Goal: Check status: Check status

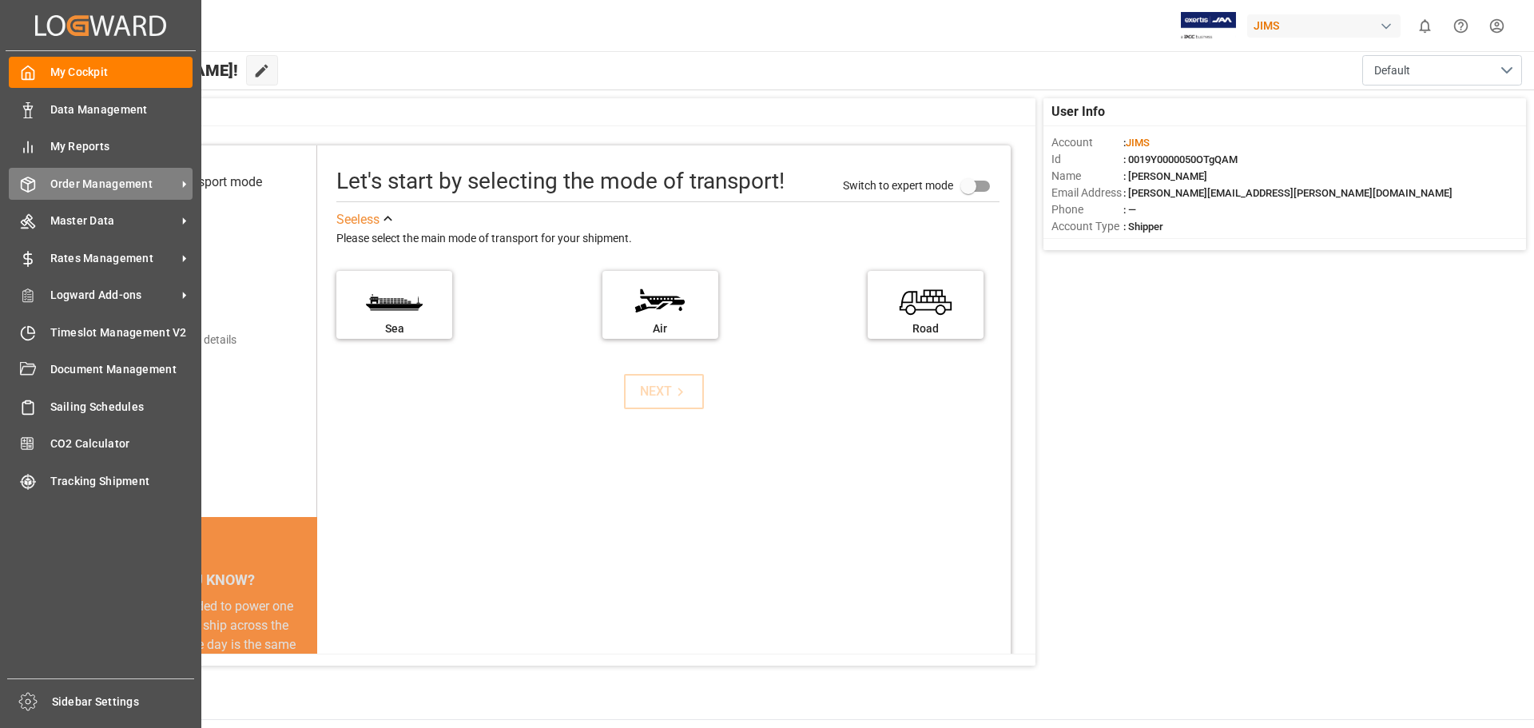
click at [102, 185] on span "Order Management" at bounding box center [113, 184] width 126 height 17
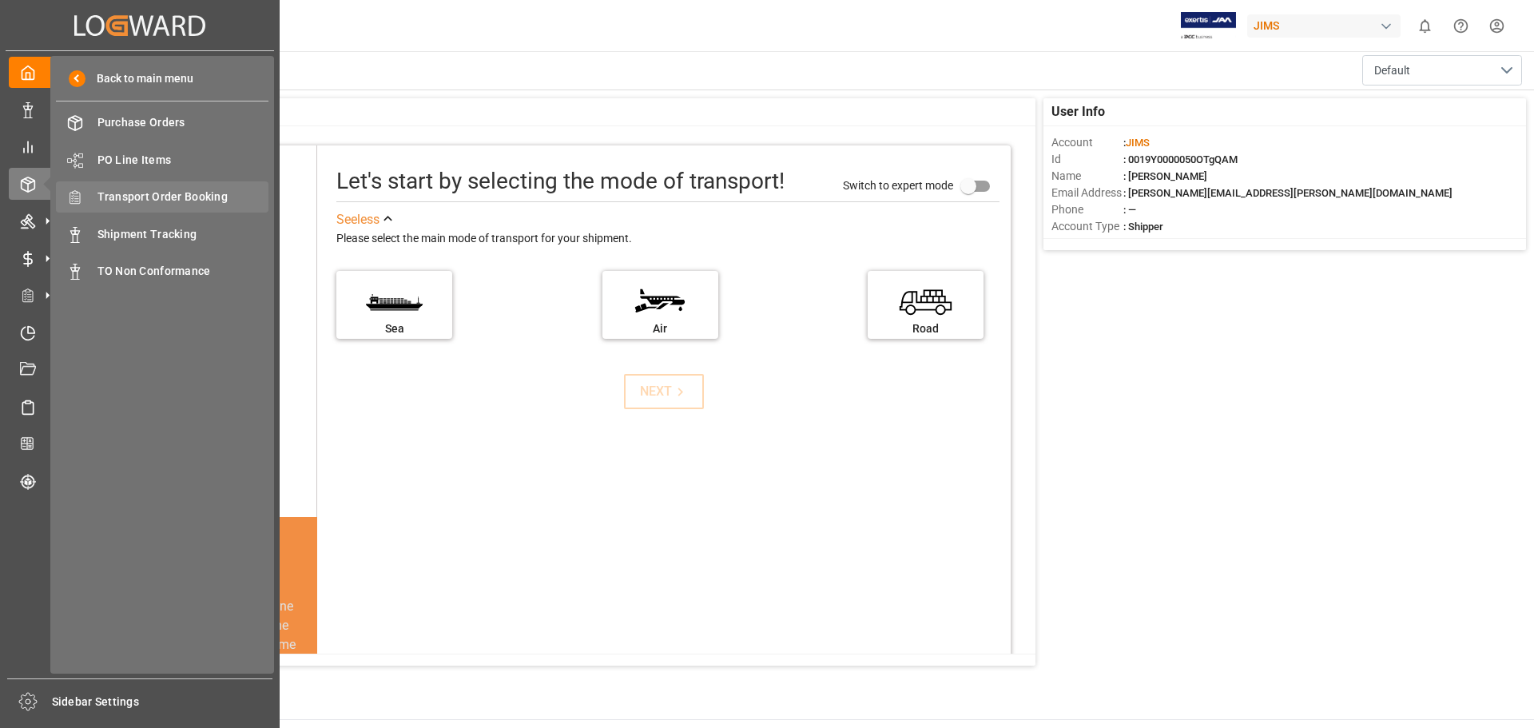
click at [178, 197] on span "Transport Order Booking" at bounding box center [183, 197] width 172 height 17
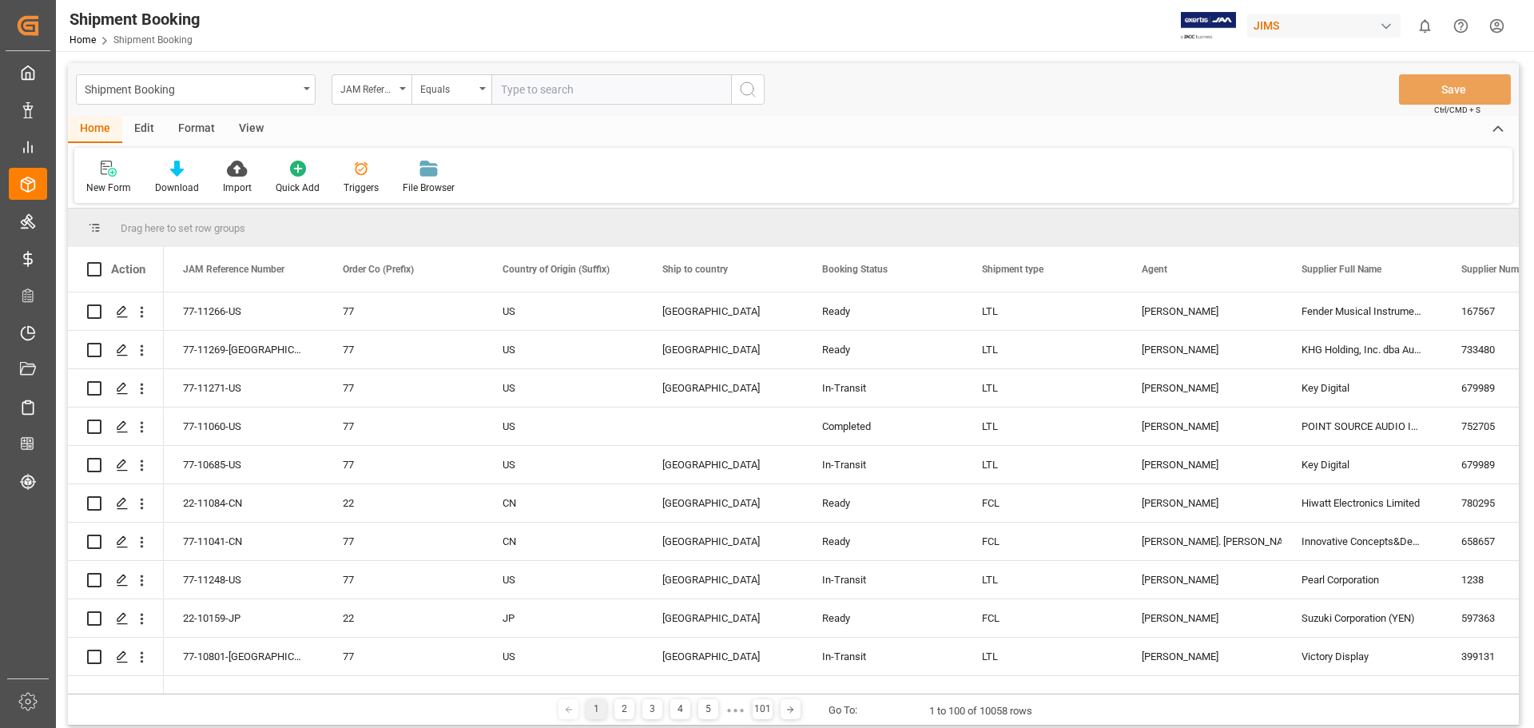
click at [527, 84] on input "text" at bounding box center [611, 89] width 240 height 30
type input "77-11063-us"
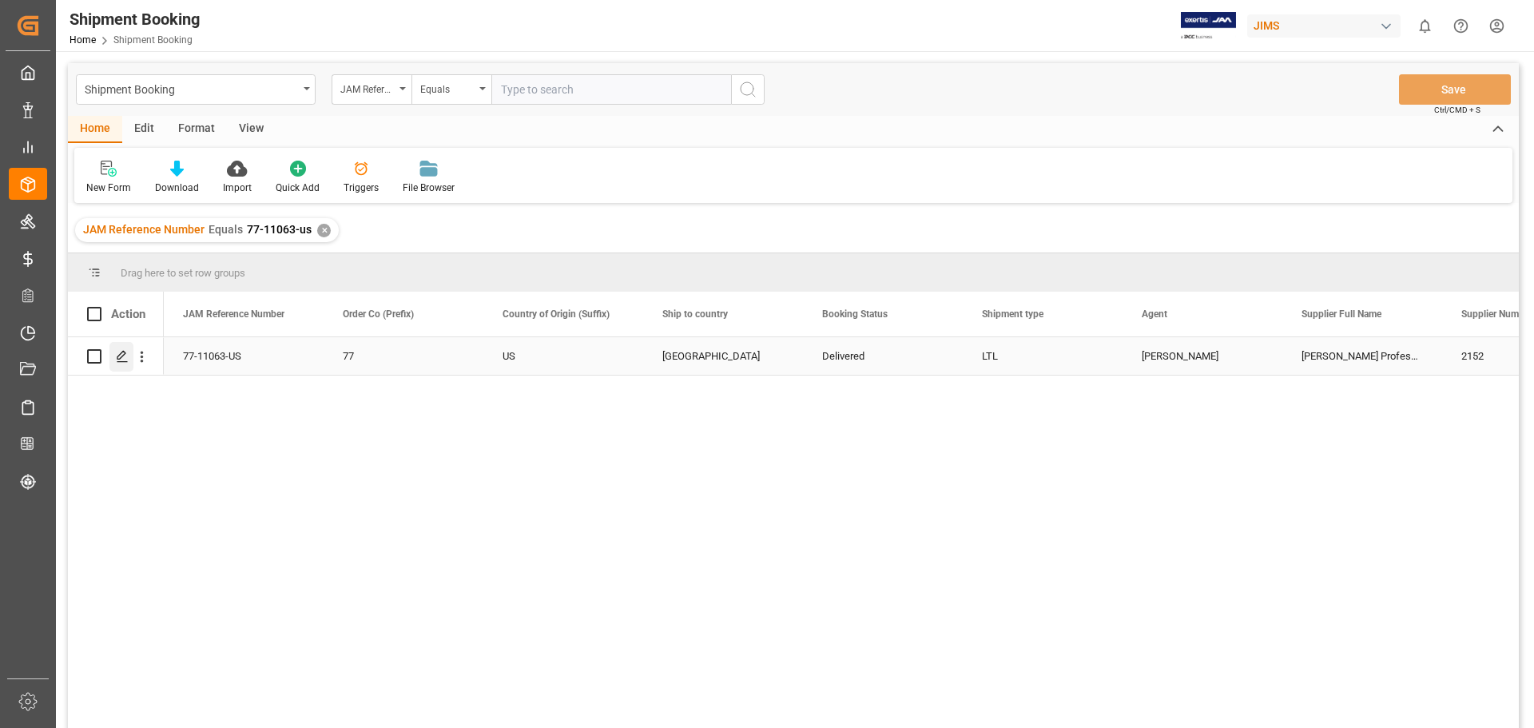
click at [122, 357] on polygon "Press SPACE to select this row." at bounding box center [121, 356] width 8 height 8
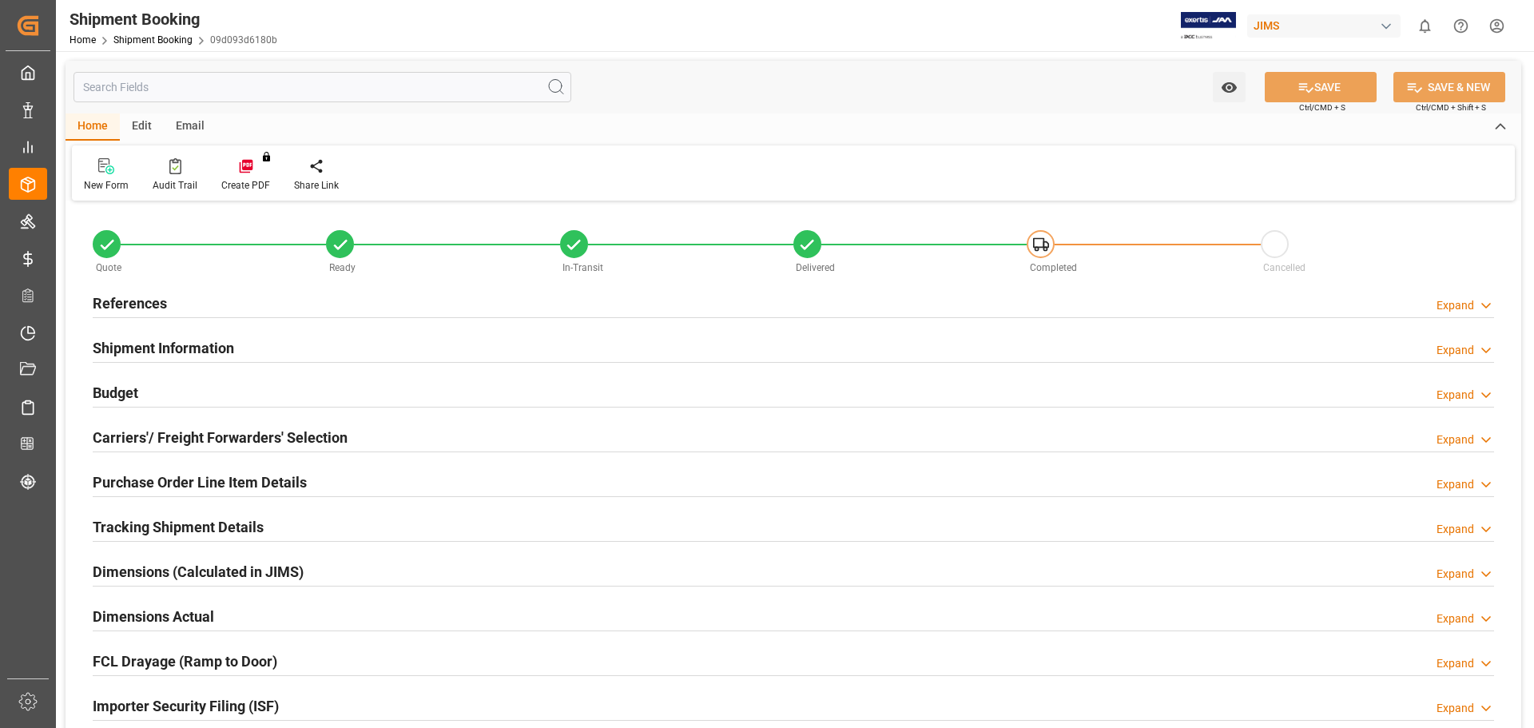
type input "0"
type input "3516.0615"
type input "975"
type input "84452.6"
click at [121, 391] on h2 "Budget" at bounding box center [116, 393] width 46 height 22
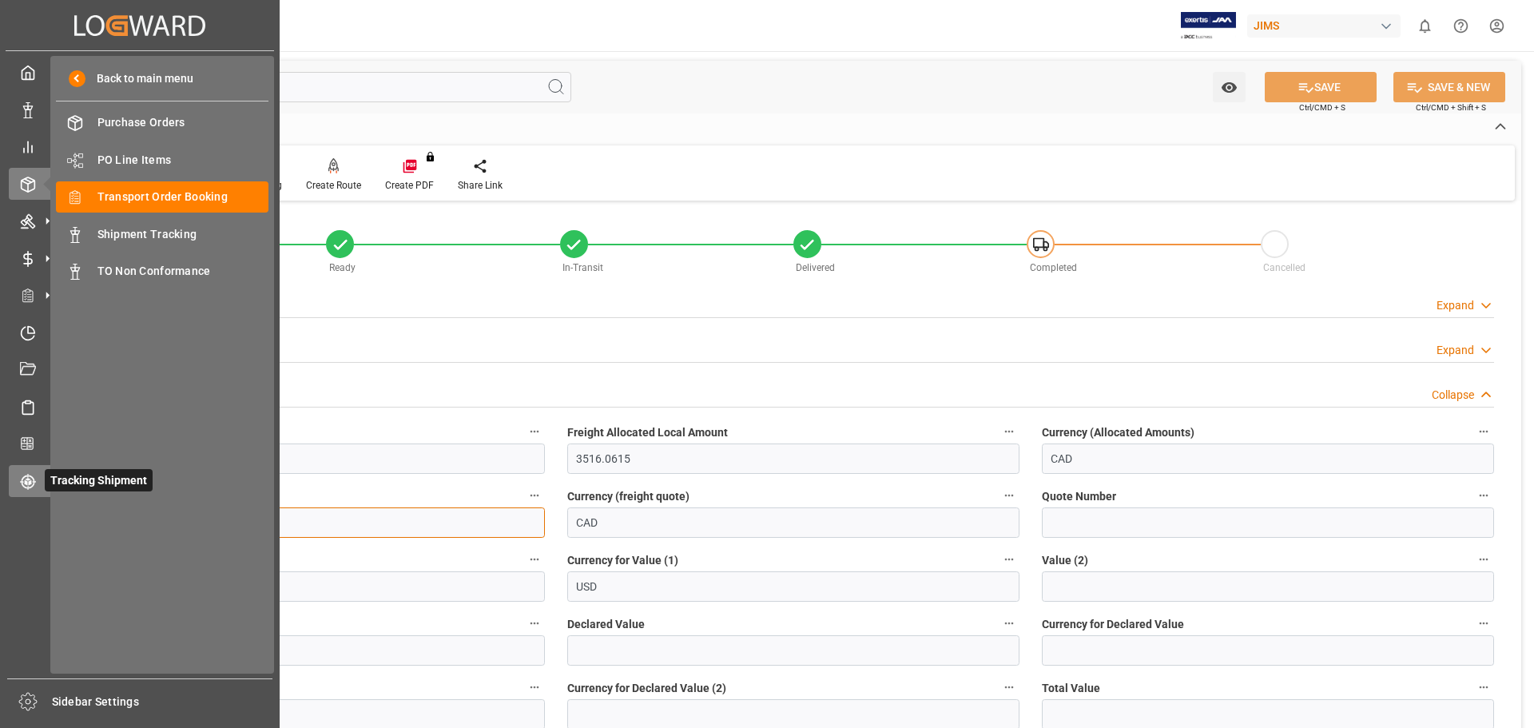
drag, startPoint x: 130, startPoint y: 521, endPoint x: 37, endPoint y: 484, distance: 100.5
click at [31, 515] on div "Created by potrace 1.15, written by Peter Selinger 2001-2017 Created by potrace…" at bounding box center [767, 364] width 1534 height 728
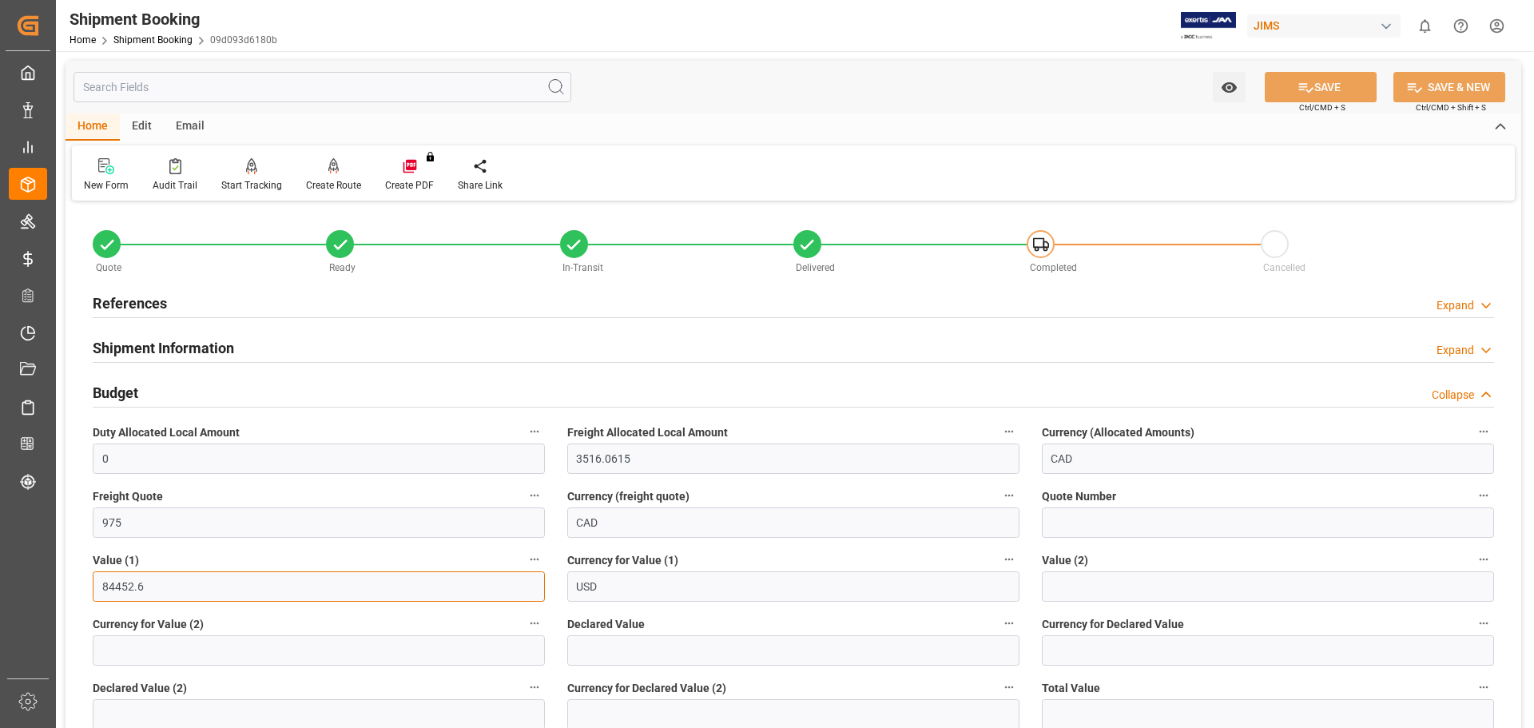
drag, startPoint x: 161, startPoint y: 592, endPoint x: 63, endPoint y: 582, distance: 98.0
click at [66, 583] on div "Quote Ready In-Transit Delivered Completed Cancelled References Expand JAM Refe…" at bounding box center [794, 733] width 1456 height 1057
click at [703, 319] on div "References Expand" at bounding box center [794, 303] width 1424 height 45
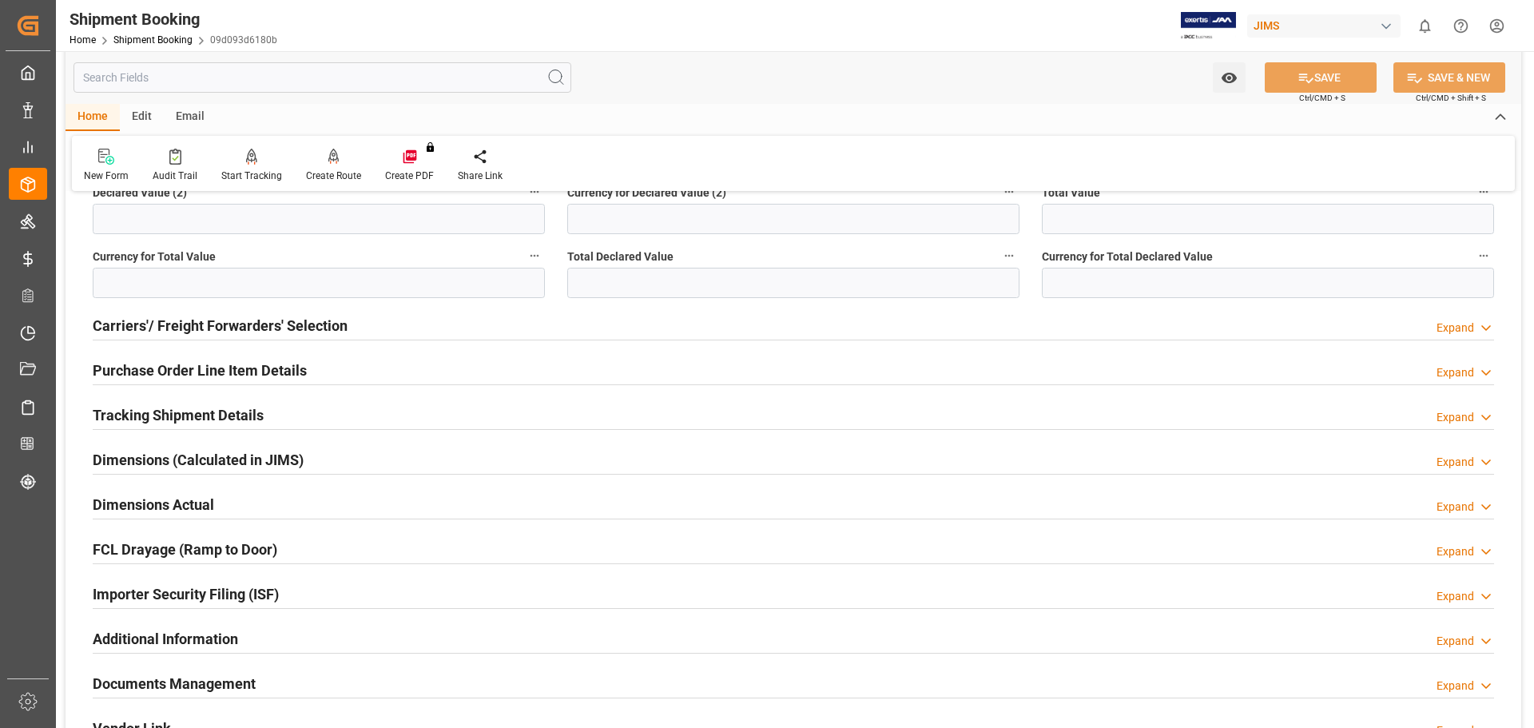
scroll to position [533, 0]
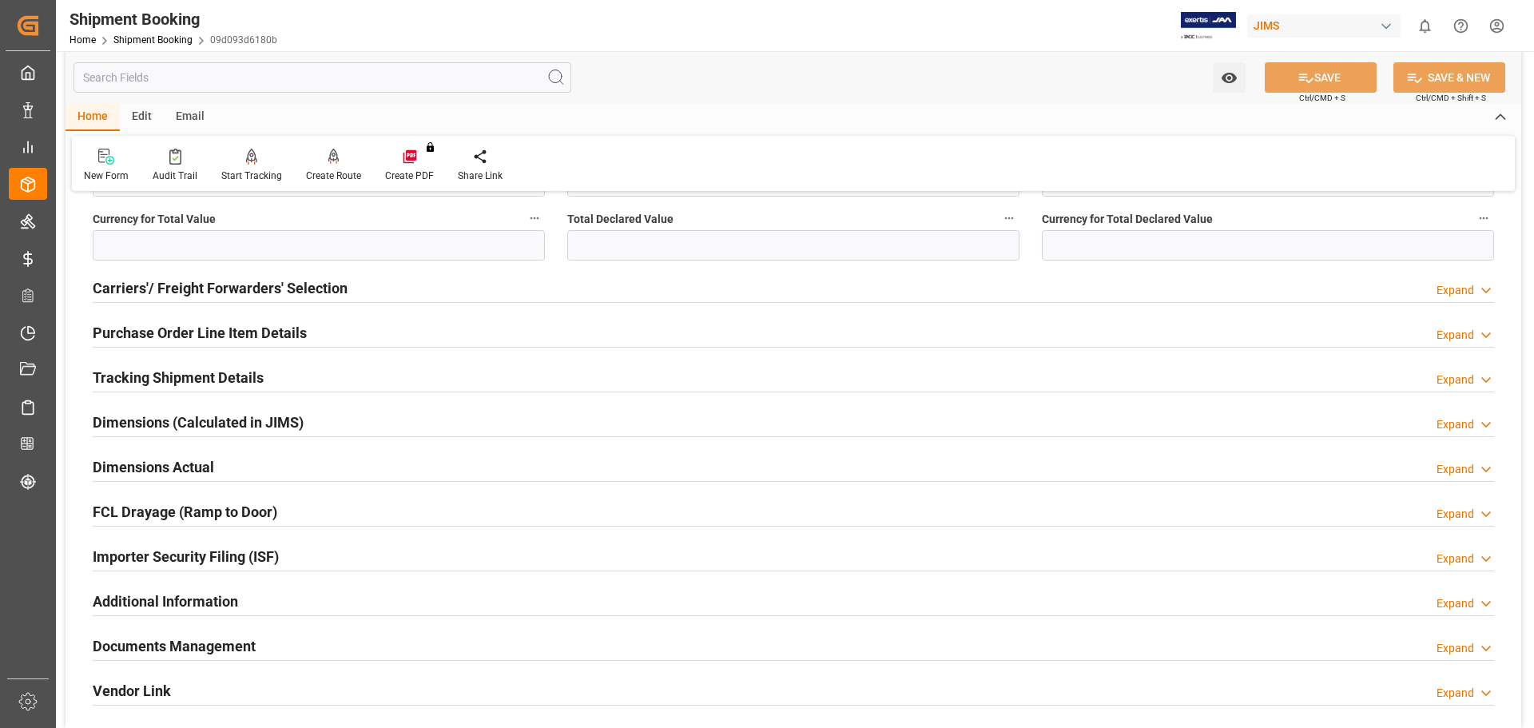
click at [142, 374] on h2 "Tracking Shipment Details" at bounding box center [178, 378] width 171 height 22
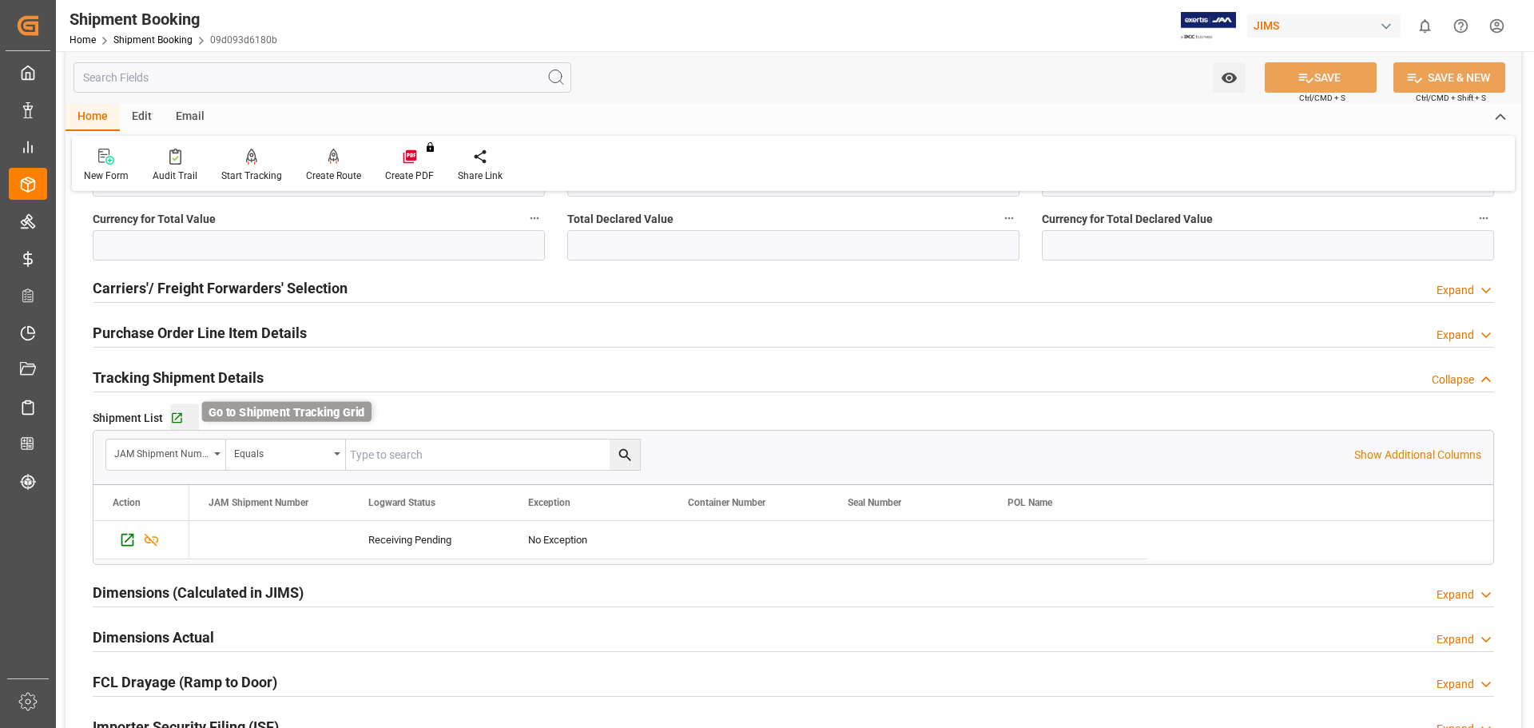
click at [172, 418] on icon "button" at bounding box center [177, 418] width 10 height 10
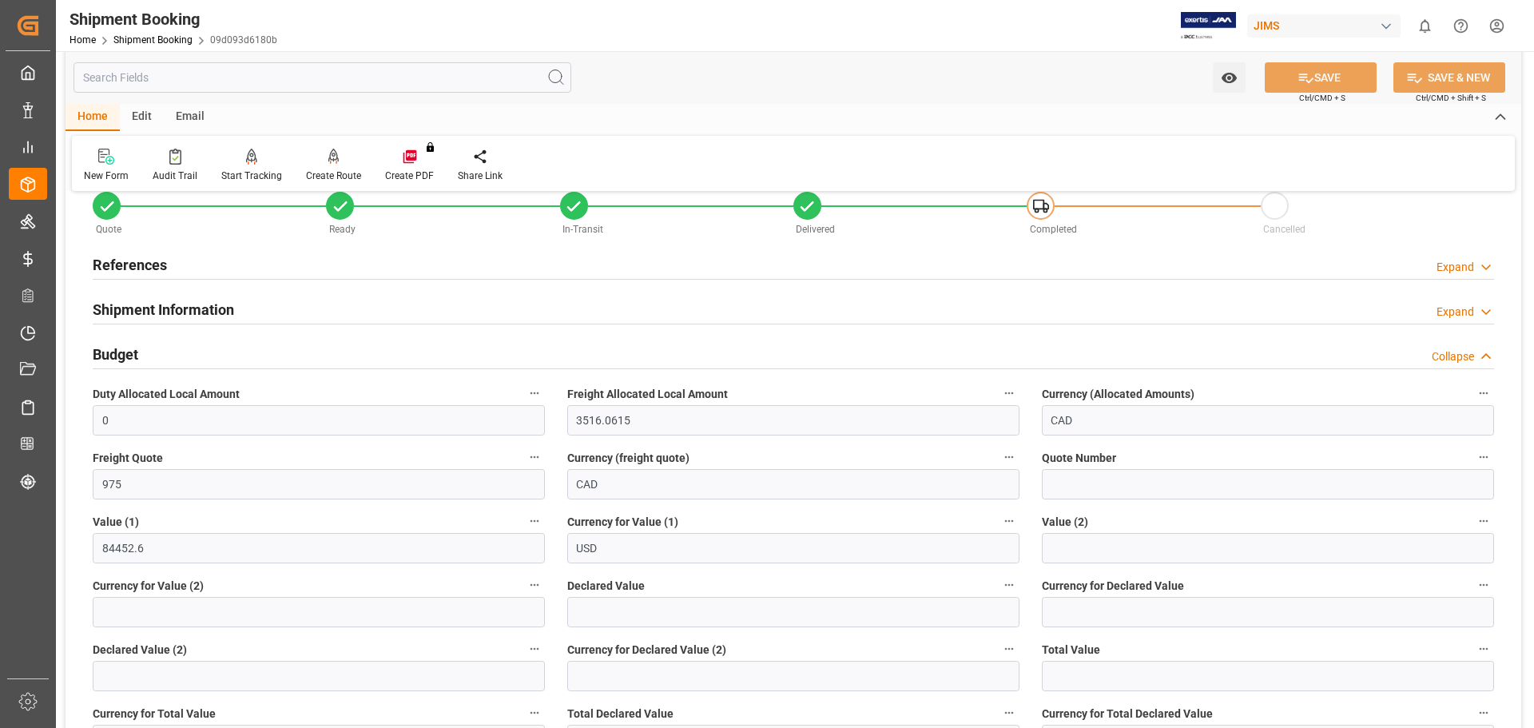
scroll to position [0, 0]
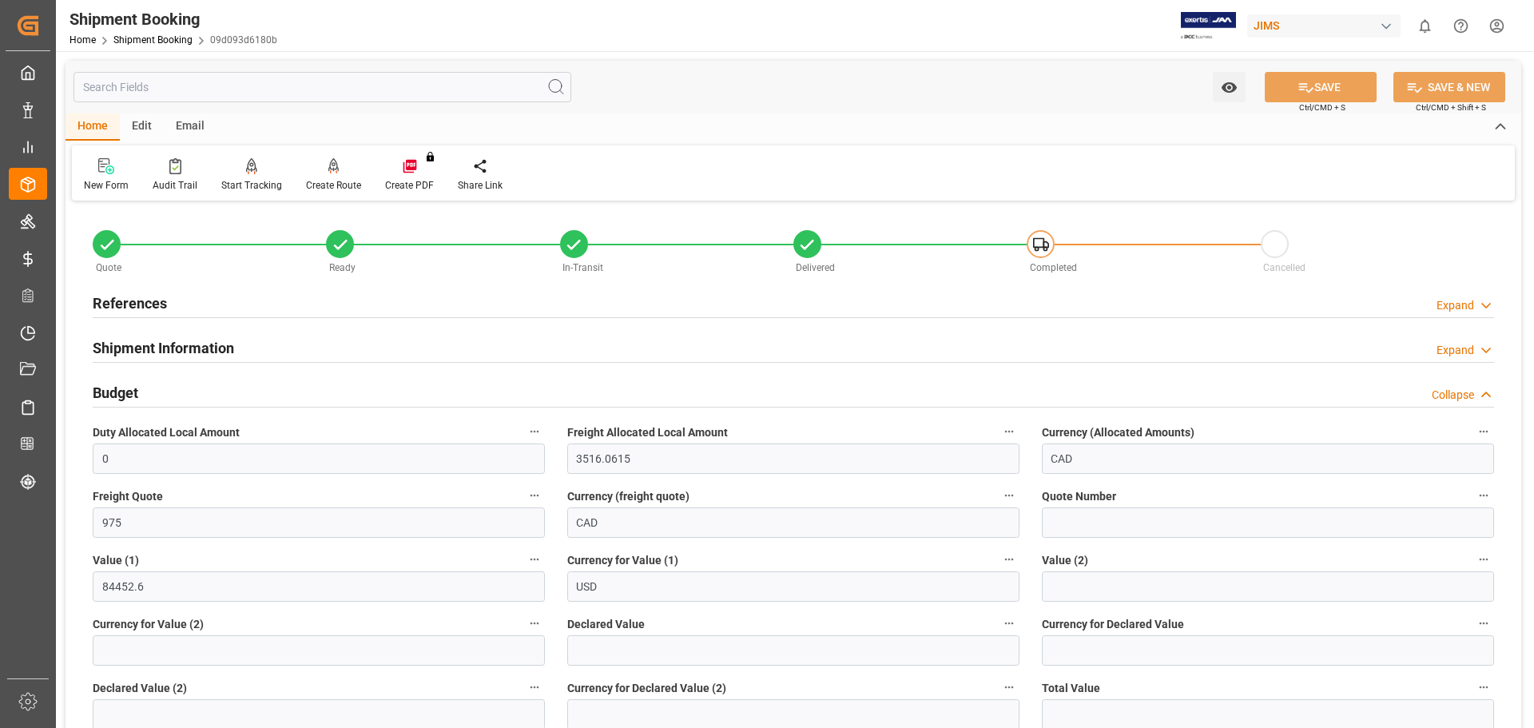
click at [141, 303] on h2 "References" at bounding box center [130, 303] width 74 height 22
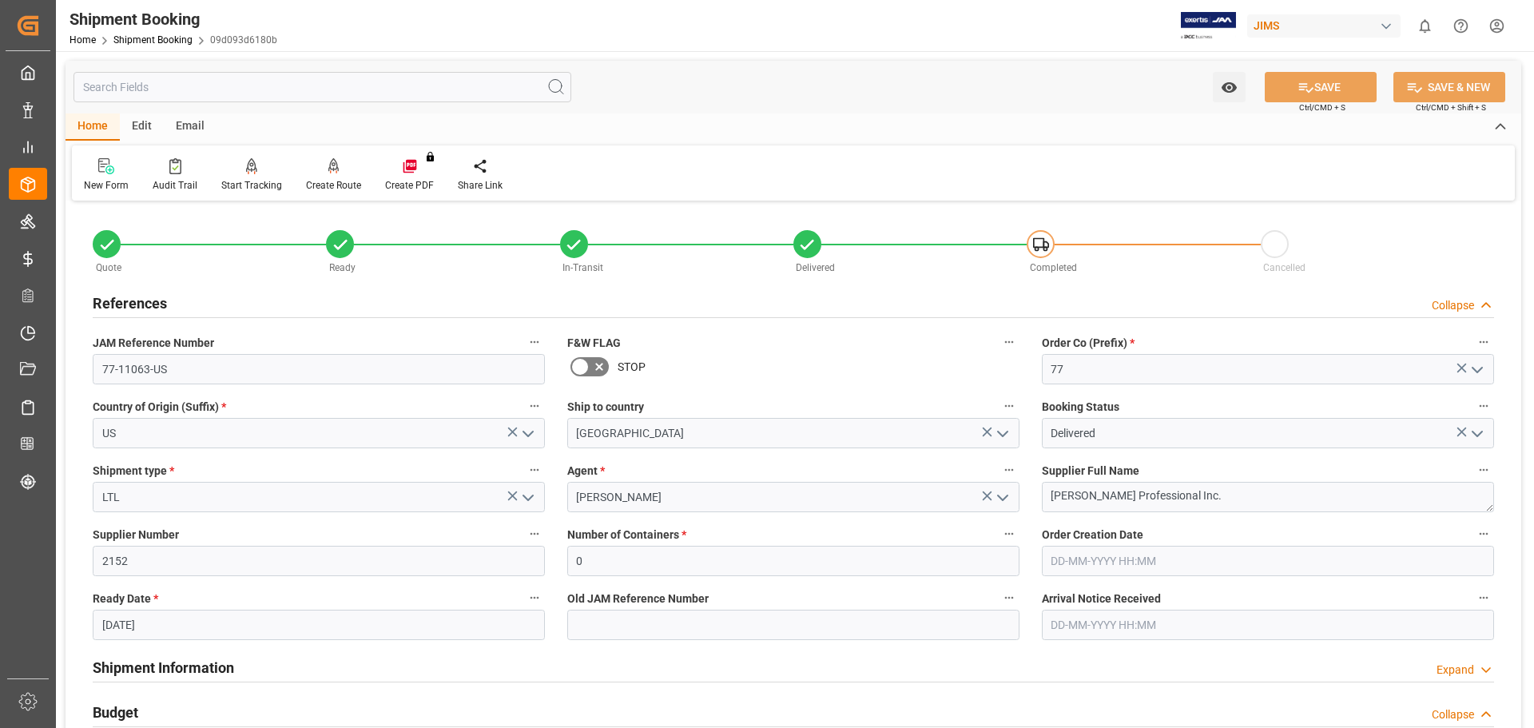
click at [141, 303] on h2 "References" at bounding box center [130, 303] width 74 height 22
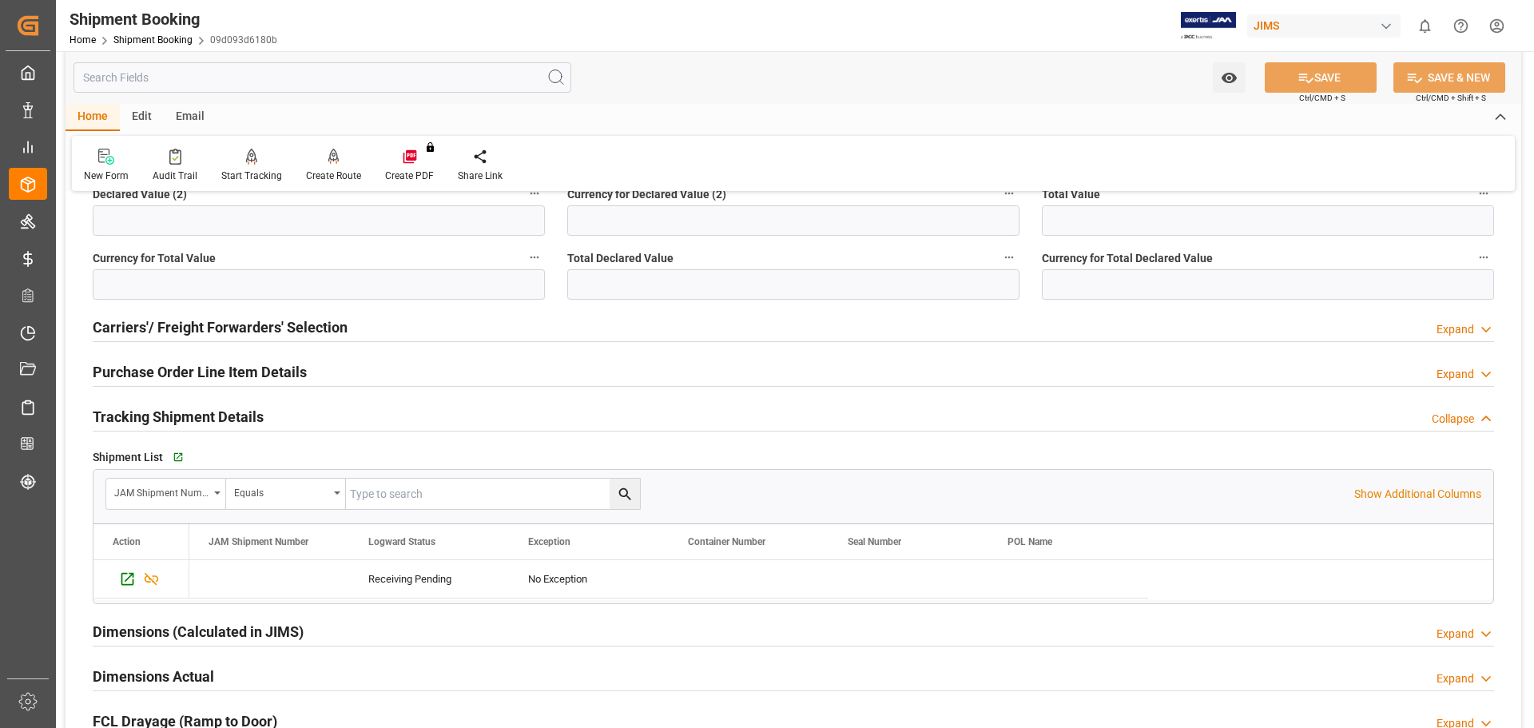
scroll to position [492, 0]
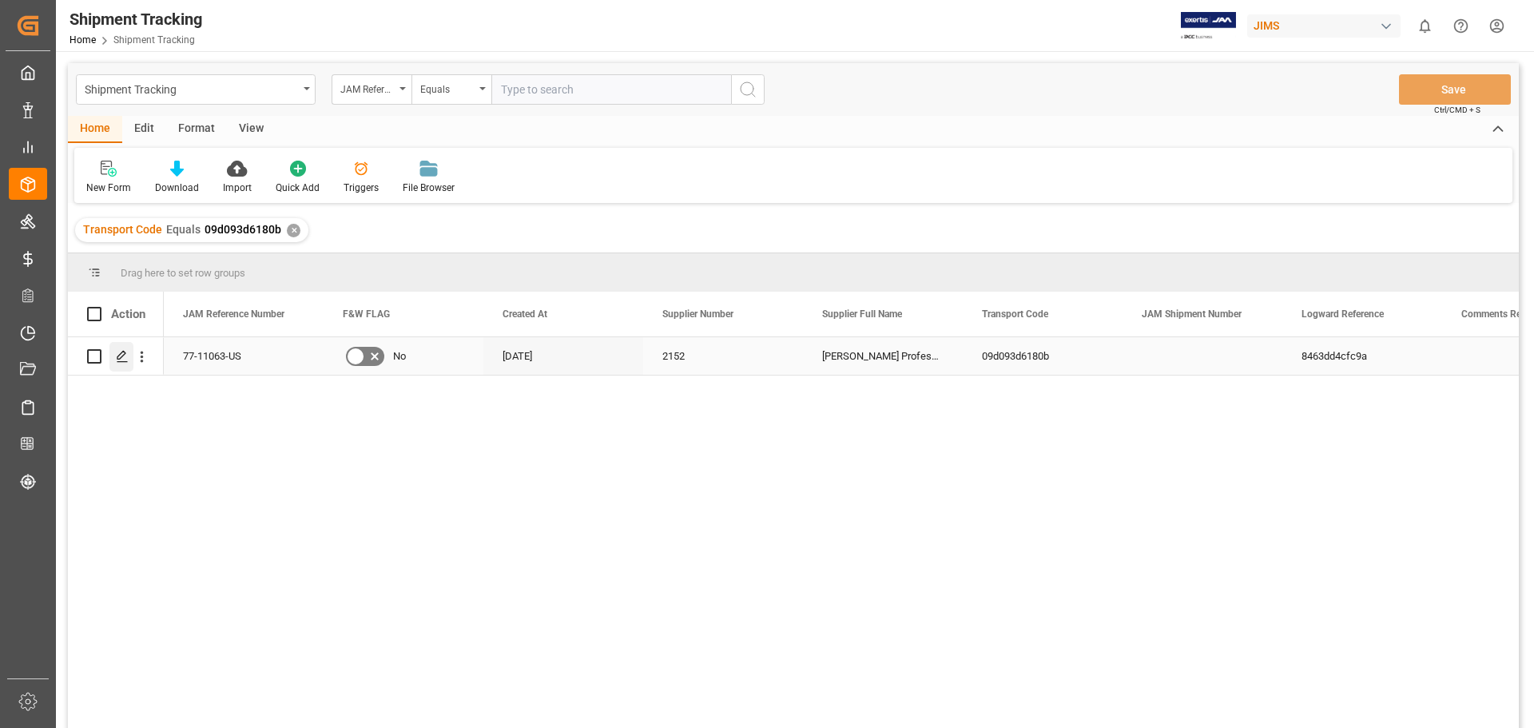
click at [124, 360] on icon "Press SPACE to select this row." at bounding box center [122, 356] width 13 height 13
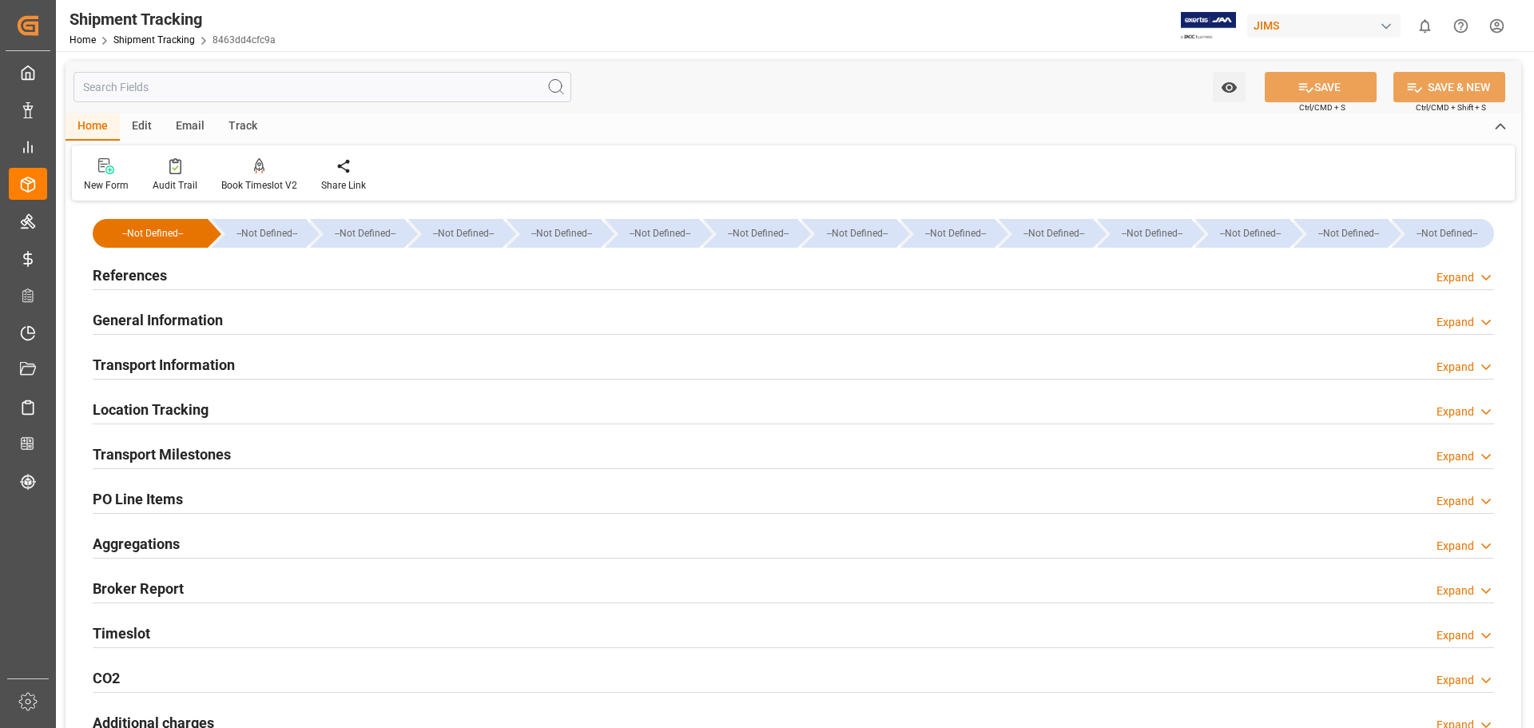
scroll to position [133, 0]
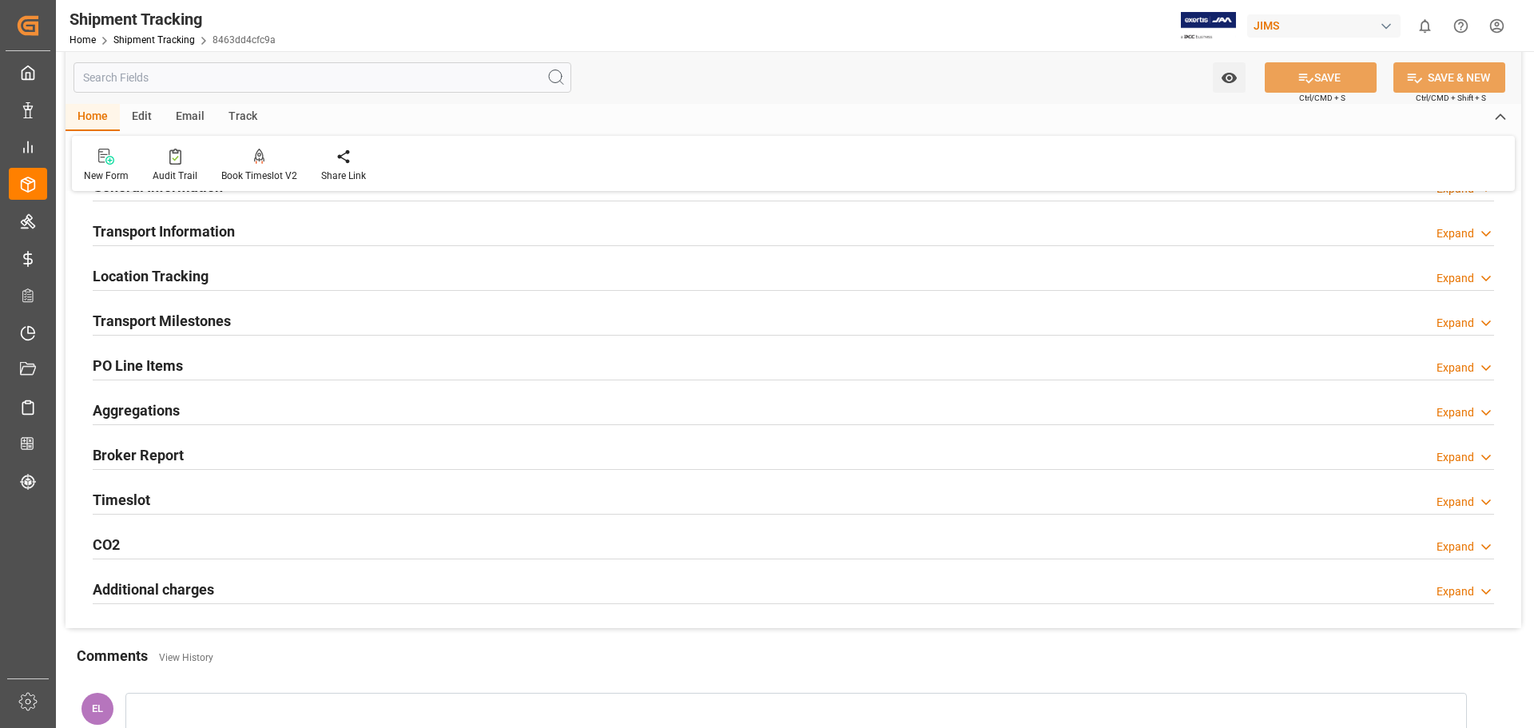
click at [178, 314] on h2 "Transport Milestones" at bounding box center [162, 321] width 138 height 22
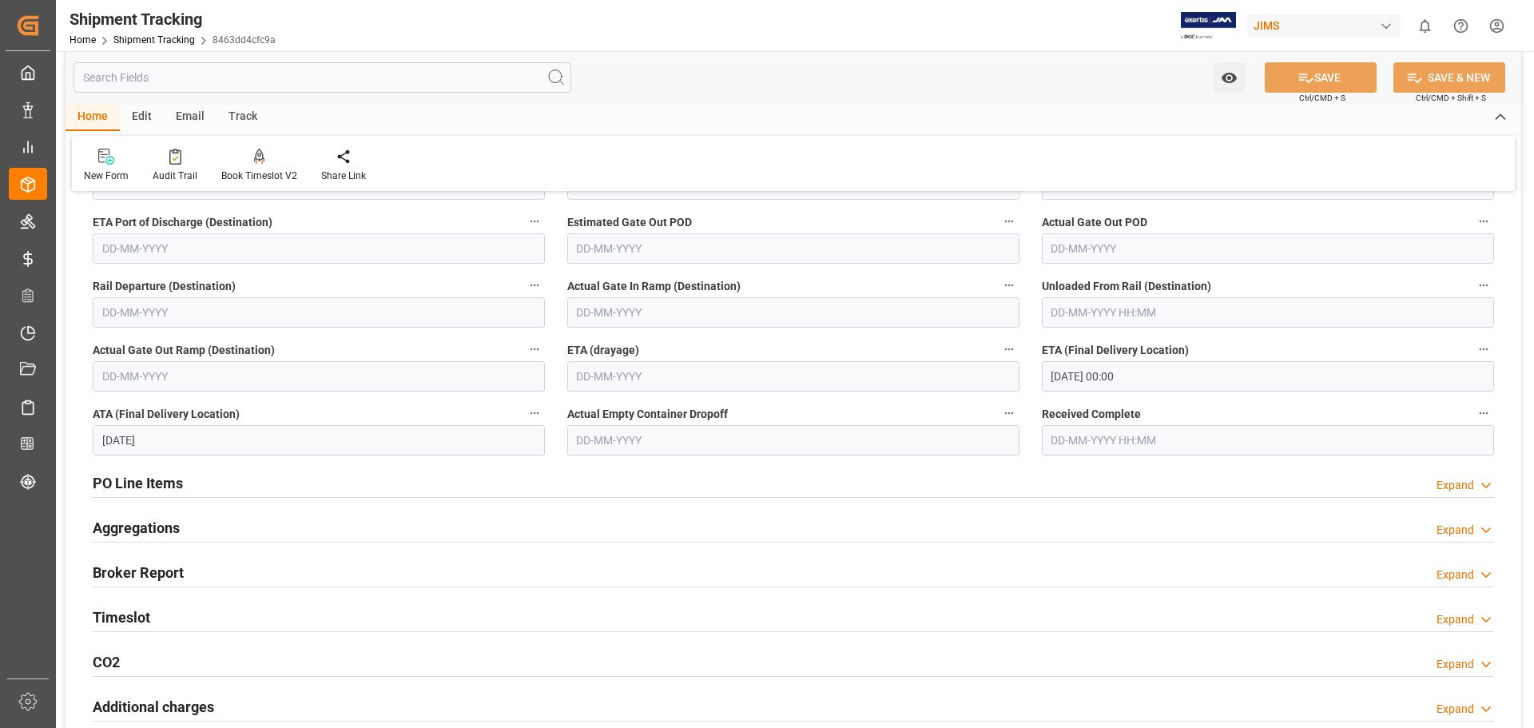
scroll to position [266, 0]
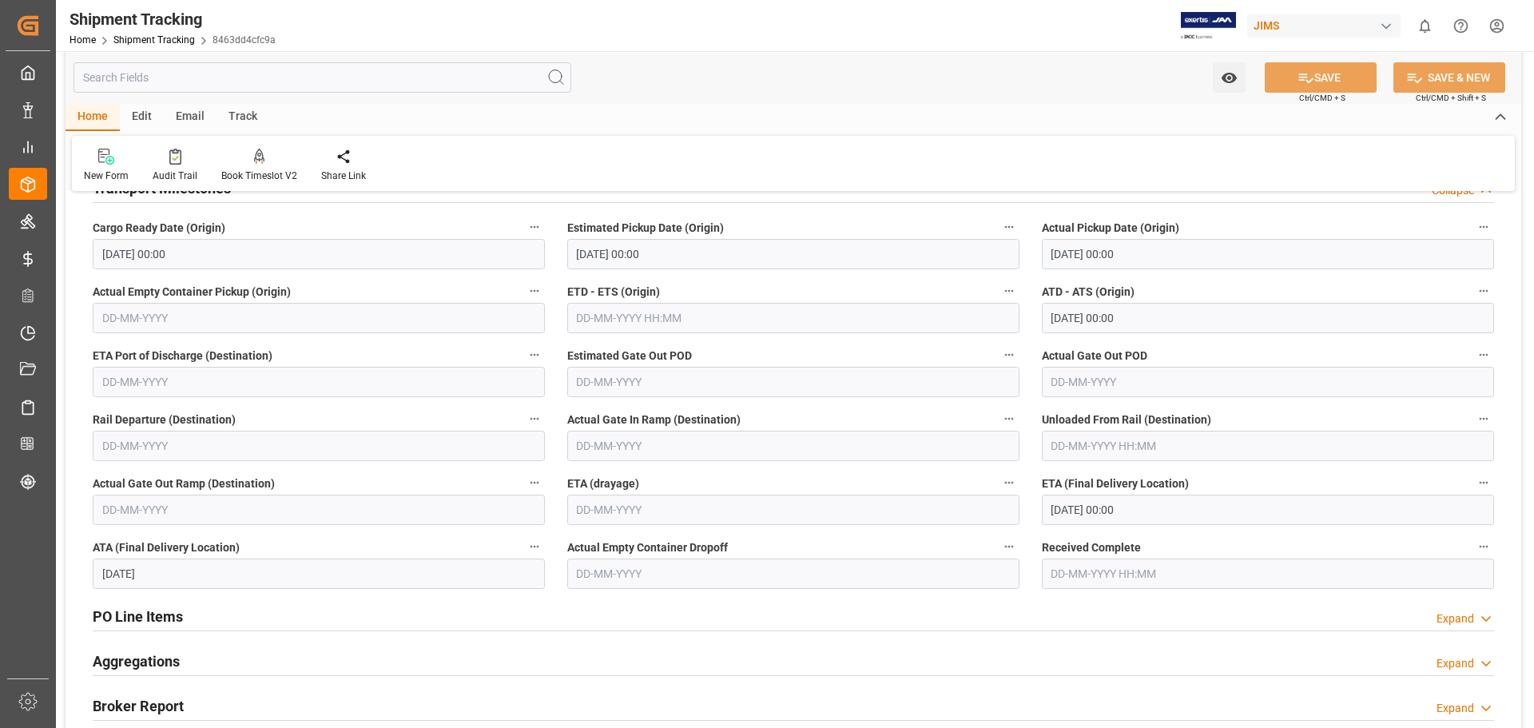
click at [1089, 575] on input "text" at bounding box center [1268, 574] width 452 height 30
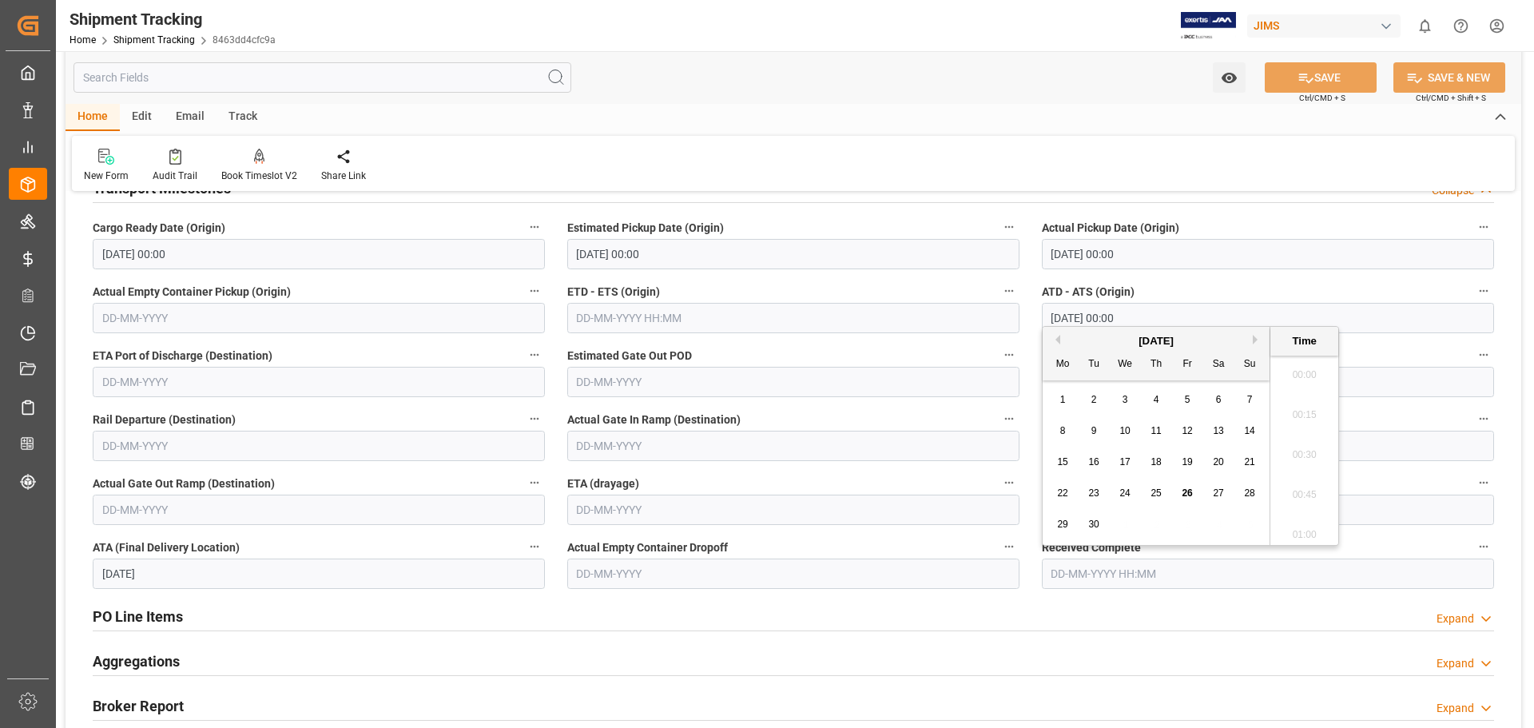
scroll to position [2523, 0]
click at [1183, 493] on span "26" at bounding box center [1187, 492] width 10 height 11
type input "26-09-2025 00:00"
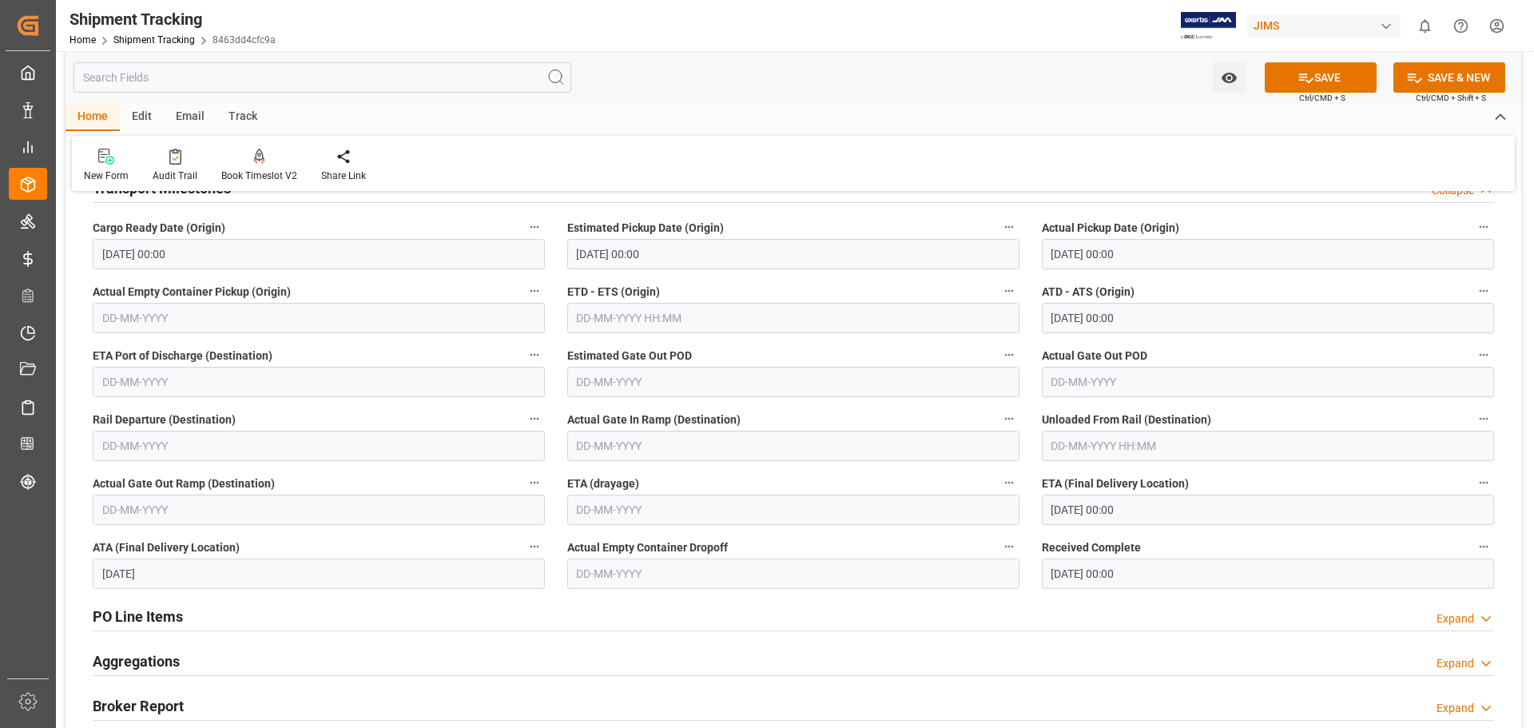
click at [1166, 636] on div "PO Line Items Expand" at bounding box center [794, 616] width 1424 height 45
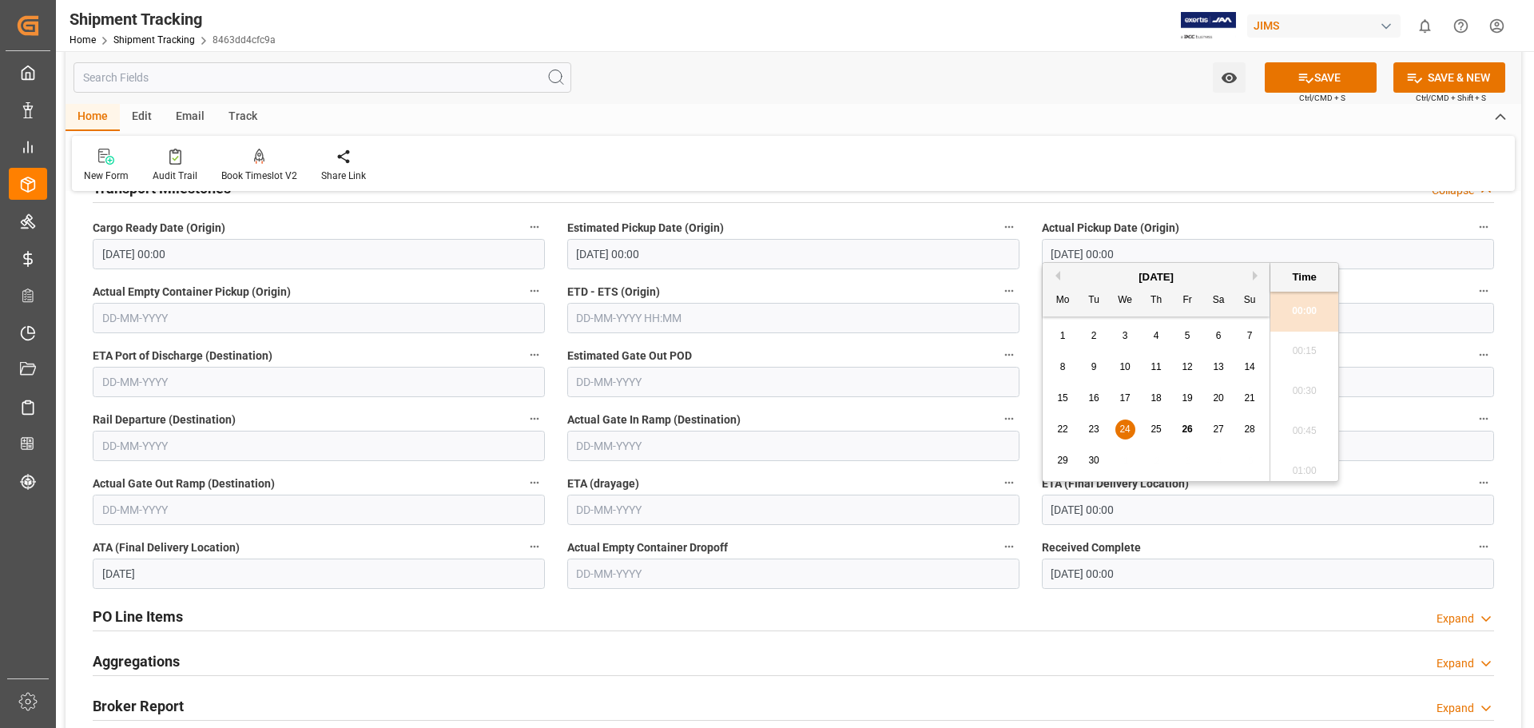
click at [1079, 505] on input "24-09-2025 00:00" at bounding box center [1268, 510] width 452 height 30
click at [1099, 430] on span "23" at bounding box center [1093, 428] width 10 height 11
type input "23-09-2025 00:00"
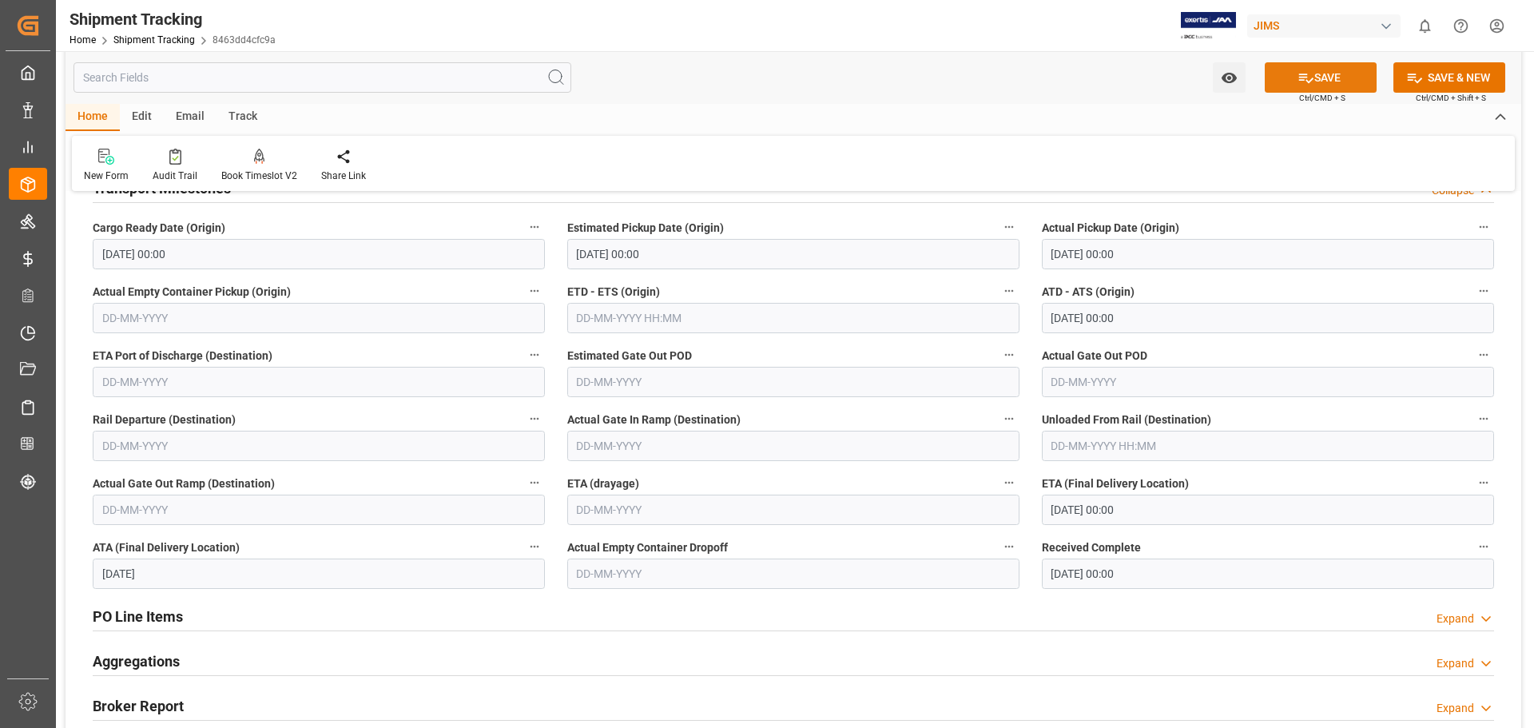
click at [1302, 77] on icon at bounding box center [1306, 79] width 14 height 10
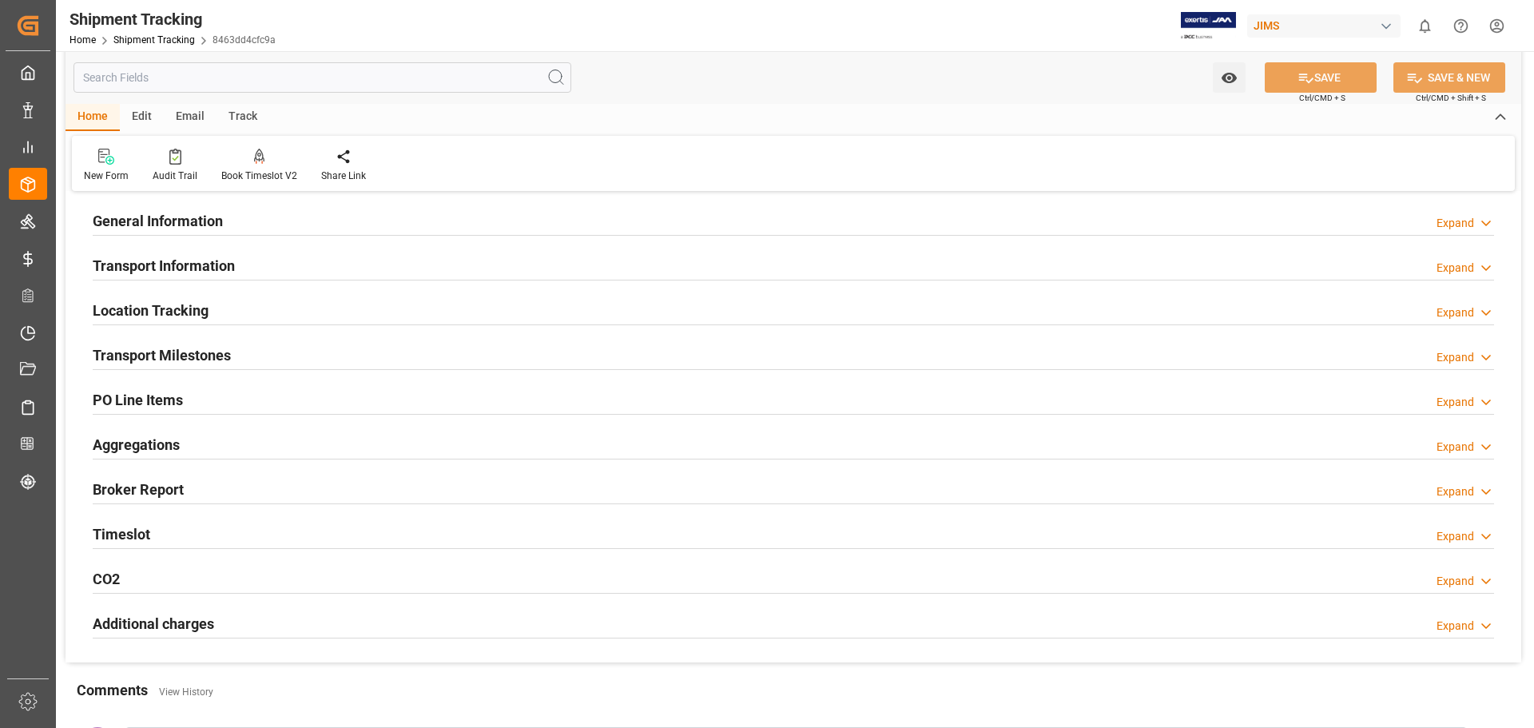
scroll to position [0, 0]
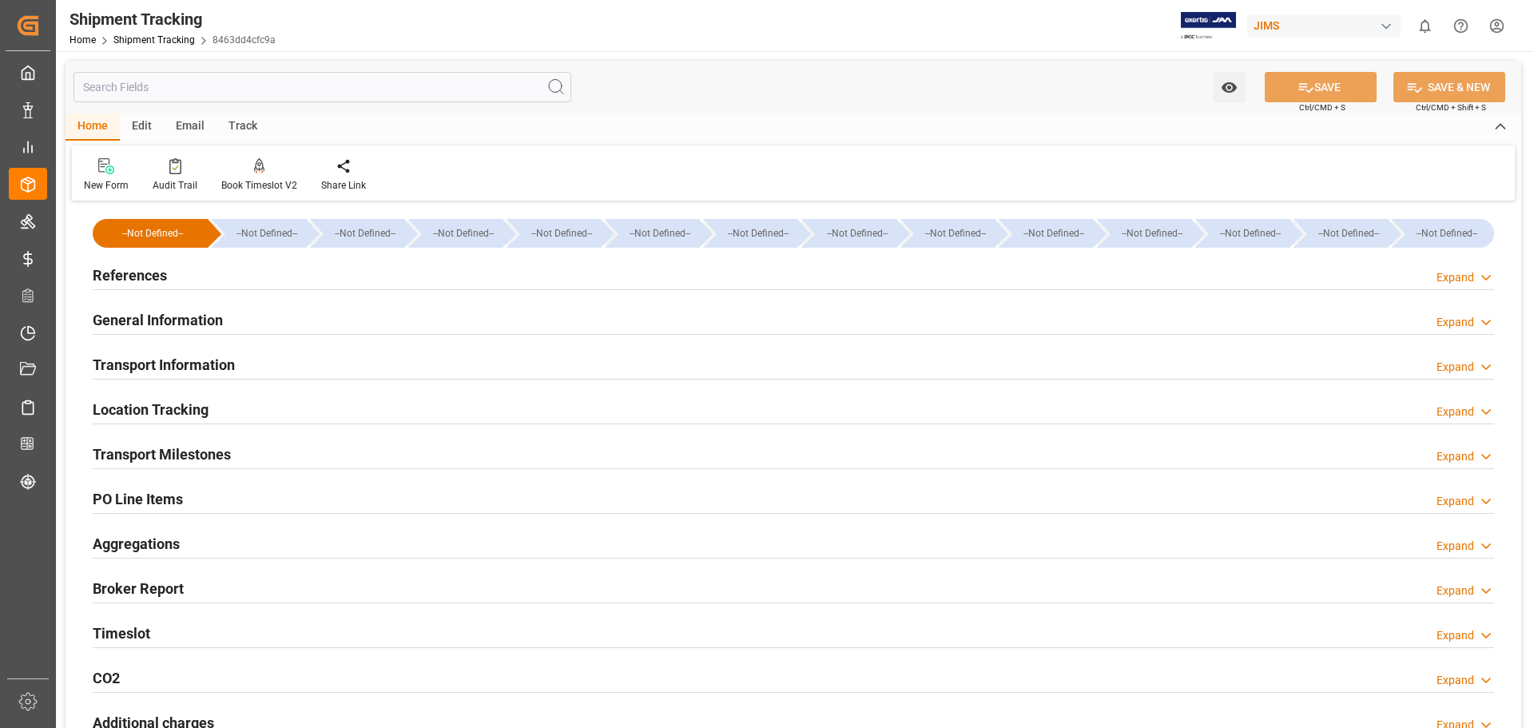
click at [193, 453] on h2 "Transport Milestones" at bounding box center [162, 454] width 138 height 22
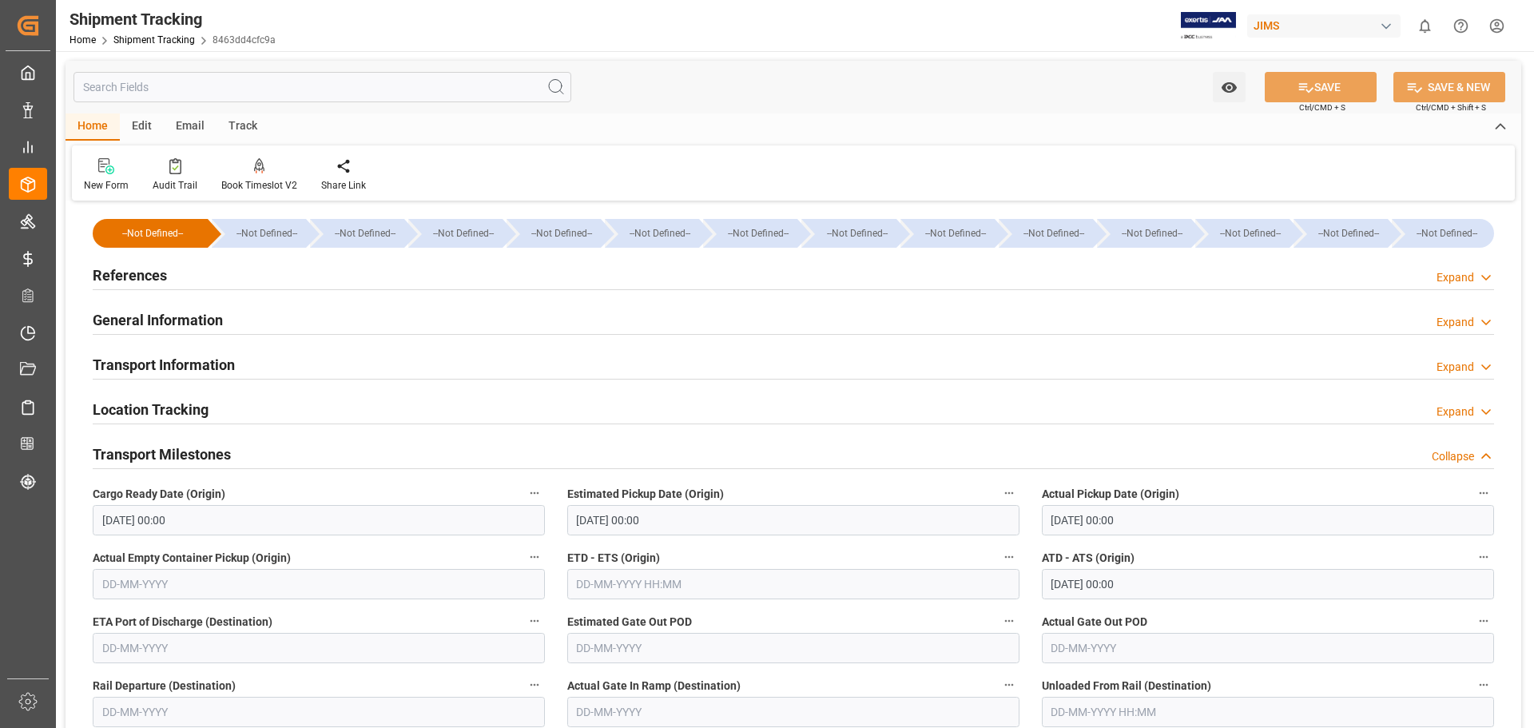
click at [197, 325] on h2 "General Information" at bounding box center [158, 320] width 130 height 22
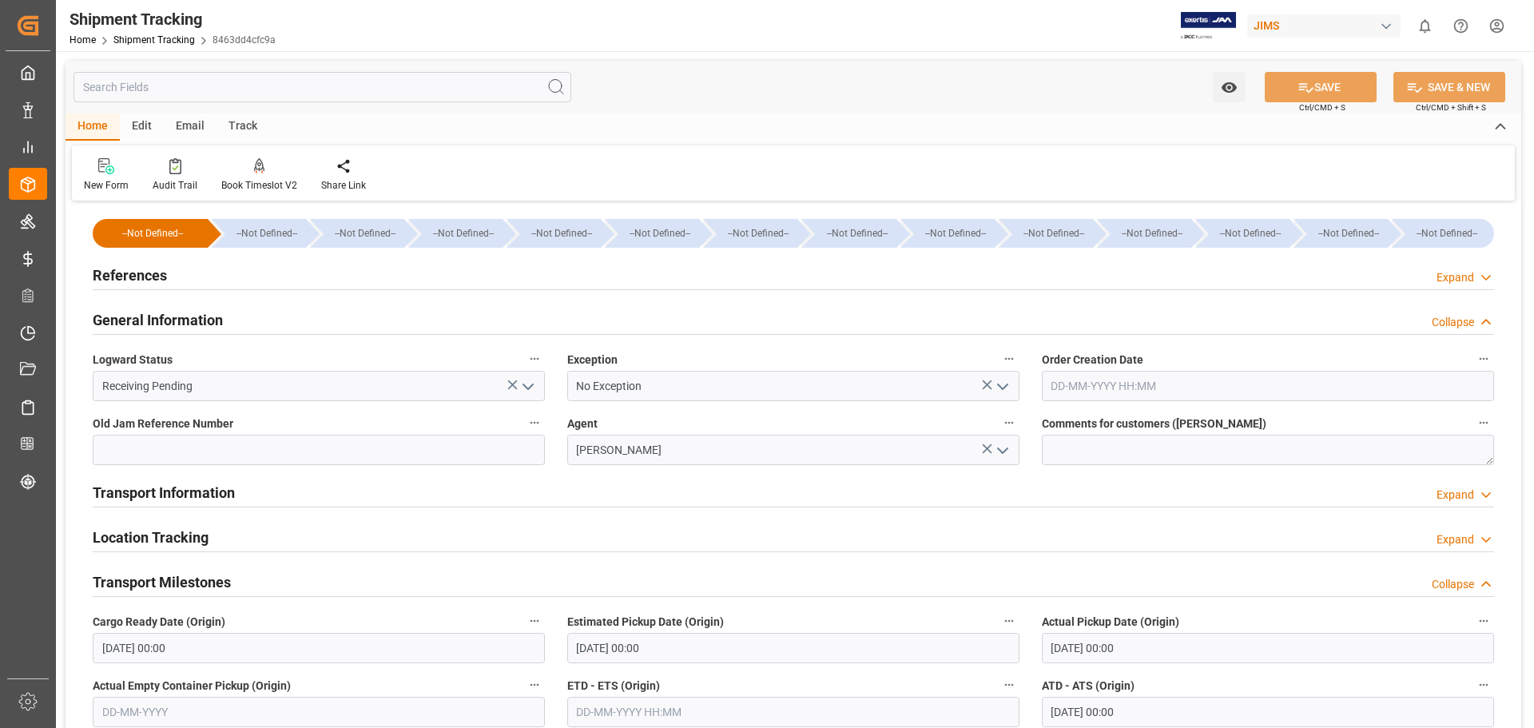
click at [531, 387] on polyline "open menu" at bounding box center [528, 386] width 10 height 5
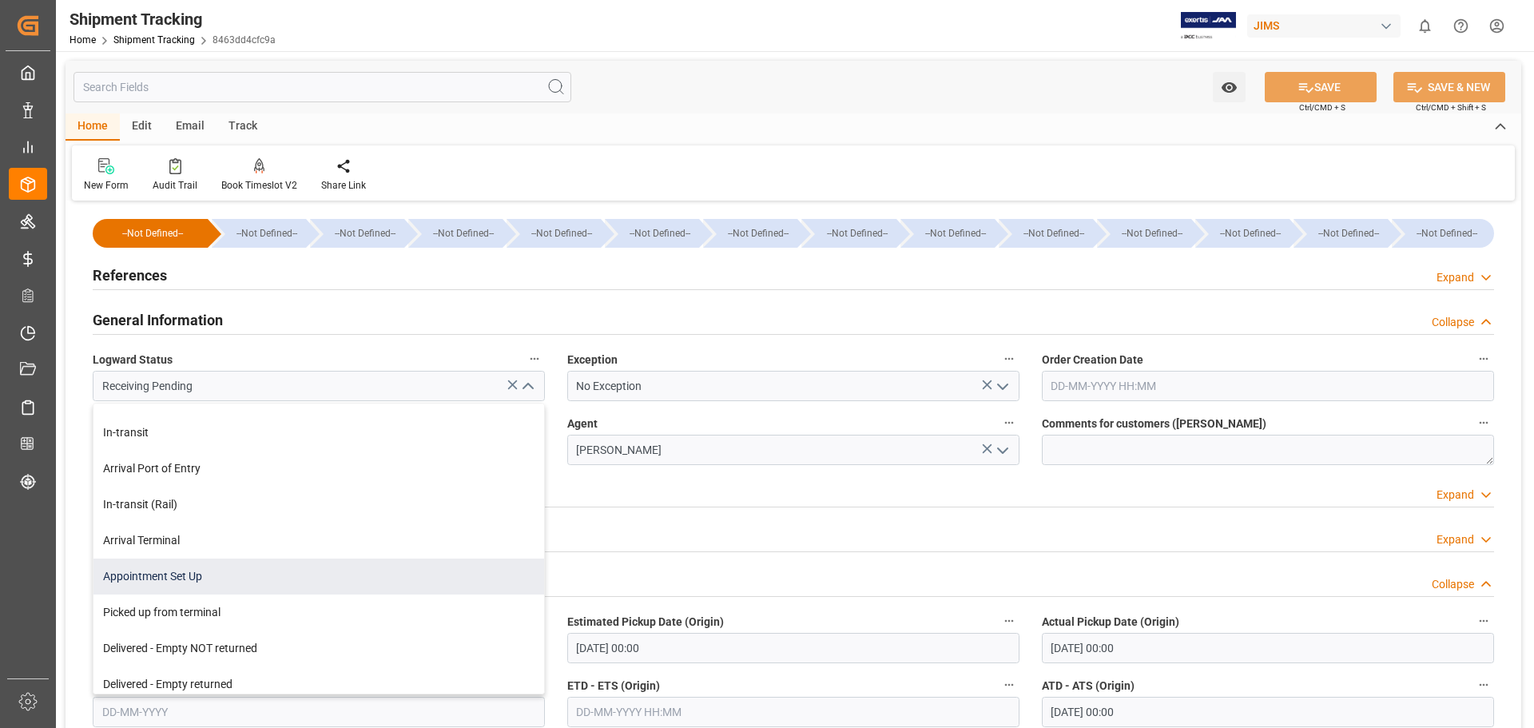
scroll to position [285, 0]
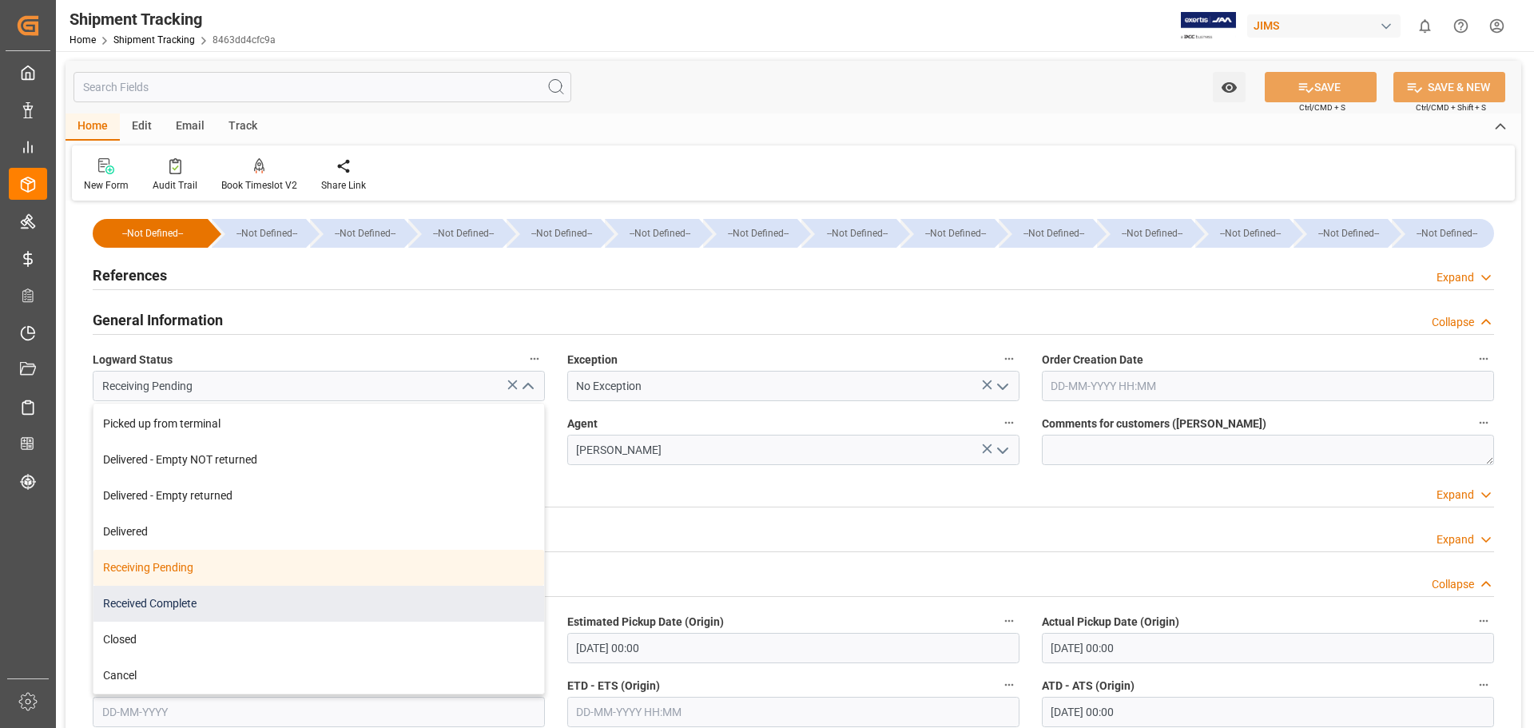
click at [331, 590] on div "Received Complete" at bounding box center [318, 604] width 451 height 36
type input "Received Complete"
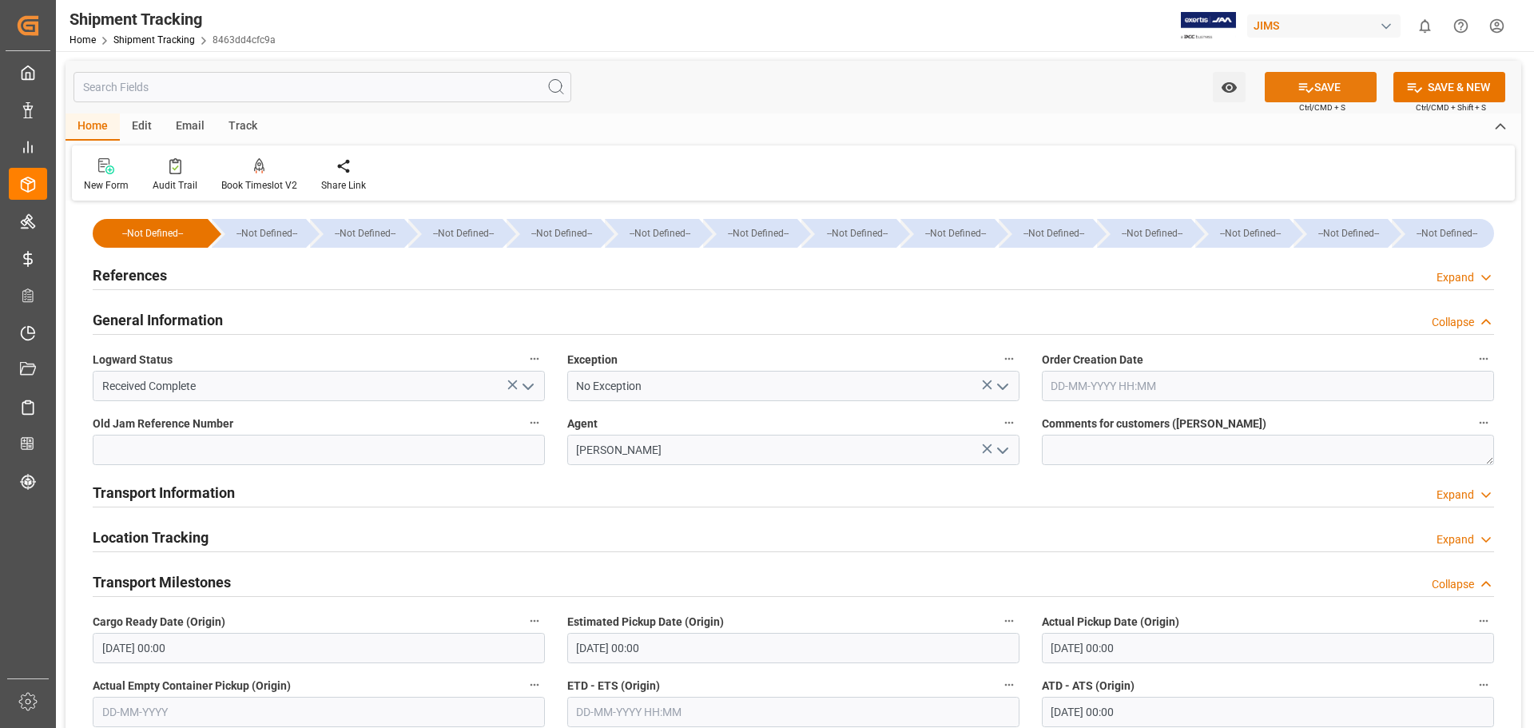
click at [1308, 84] on icon at bounding box center [1306, 87] width 17 height 17
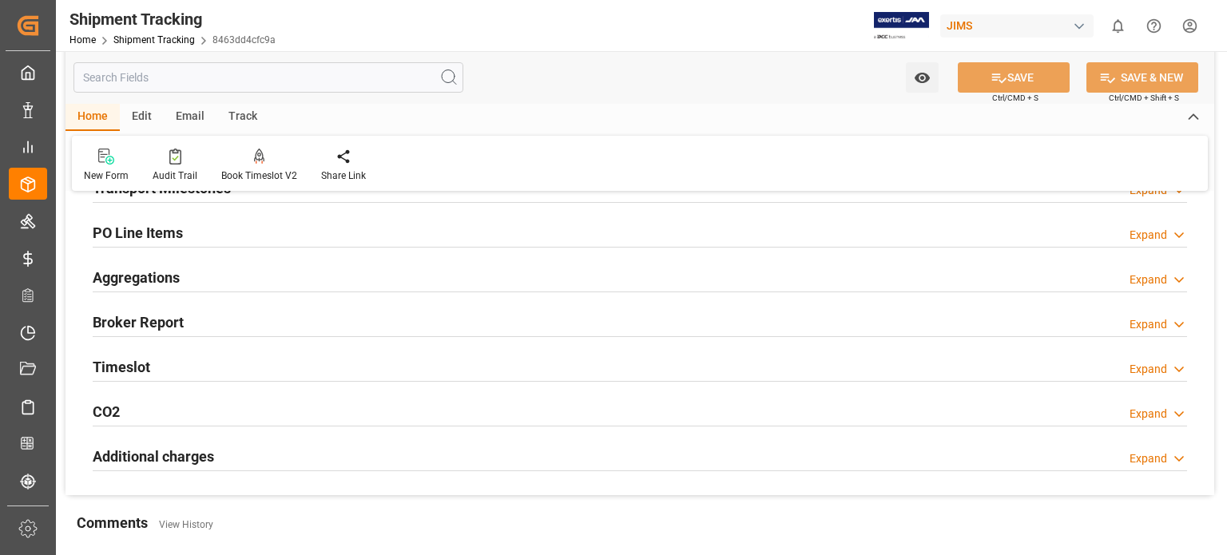
scroll to position [133, 0]
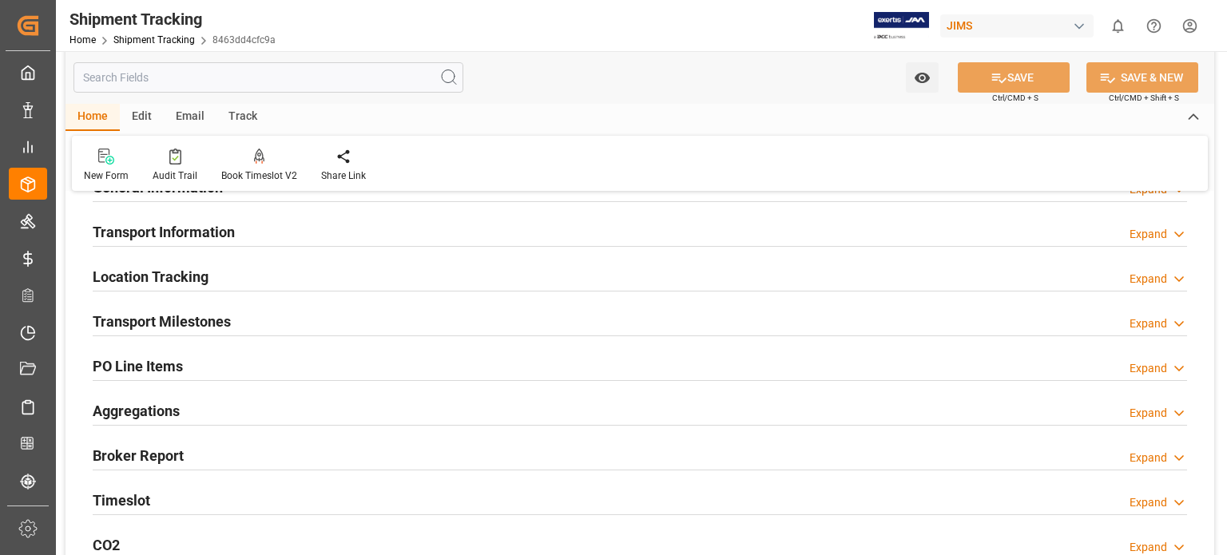
click at [166, 316] on h2 "Transport Milestones" at bounding box center [162, 322] width 138 height 22
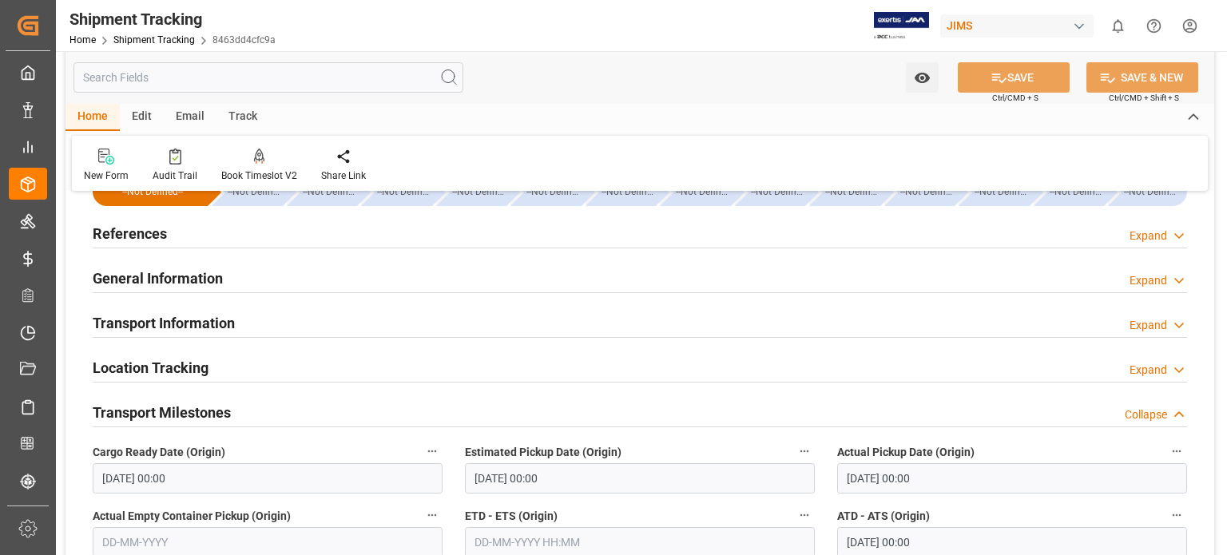
scroll to position [0, 0]
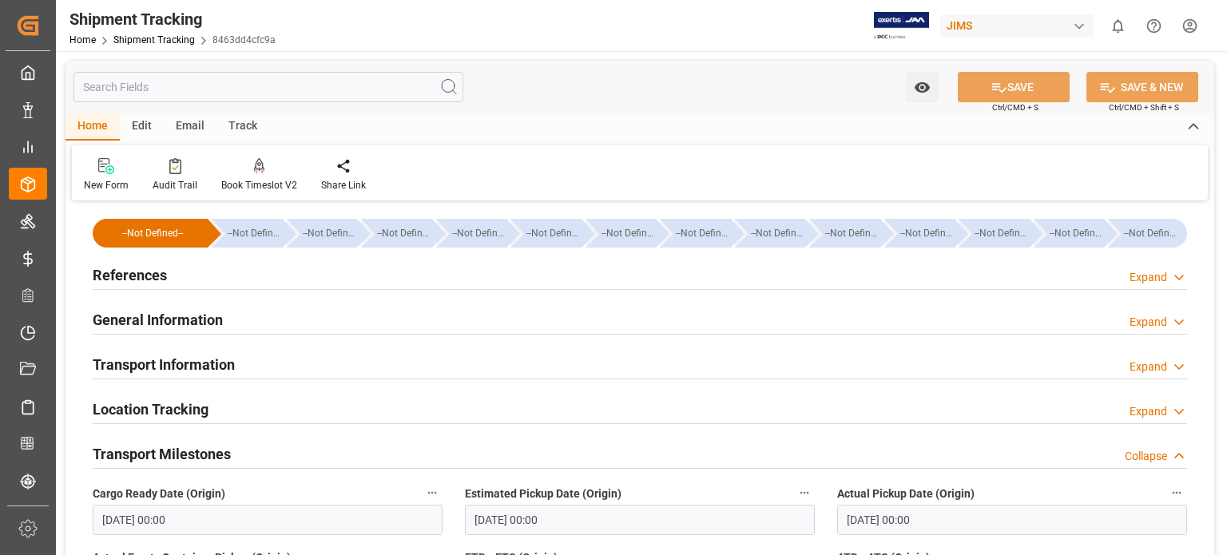
click at [149, 277] on h2 "References" at bounding box center [130, 275] width 74 height 22
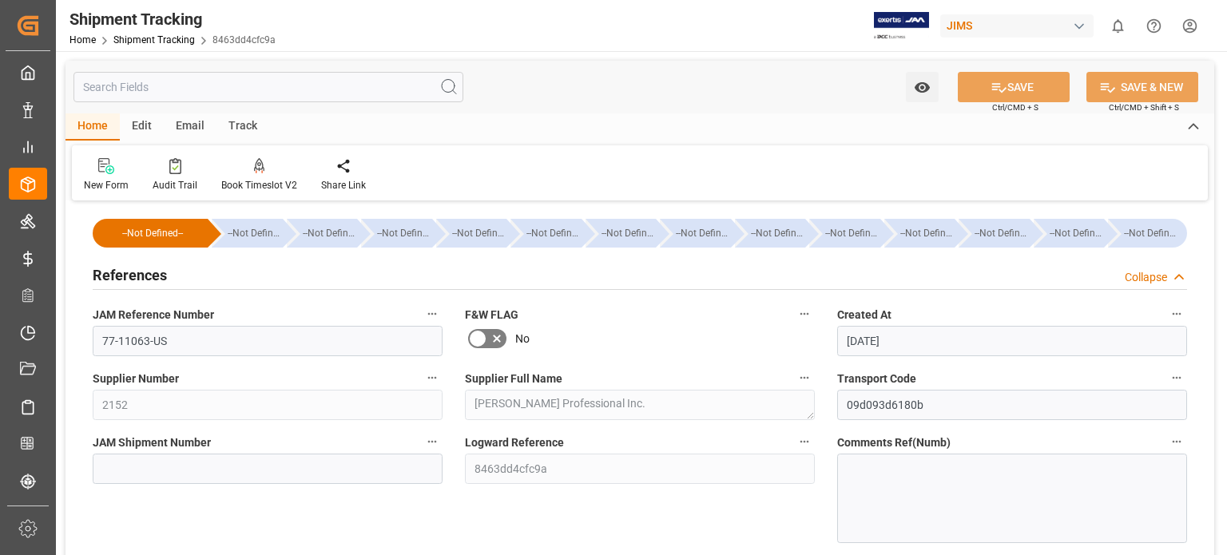
click at [149, 277] on h2 "References" at bounding box center [130, 275] width 74 height 22
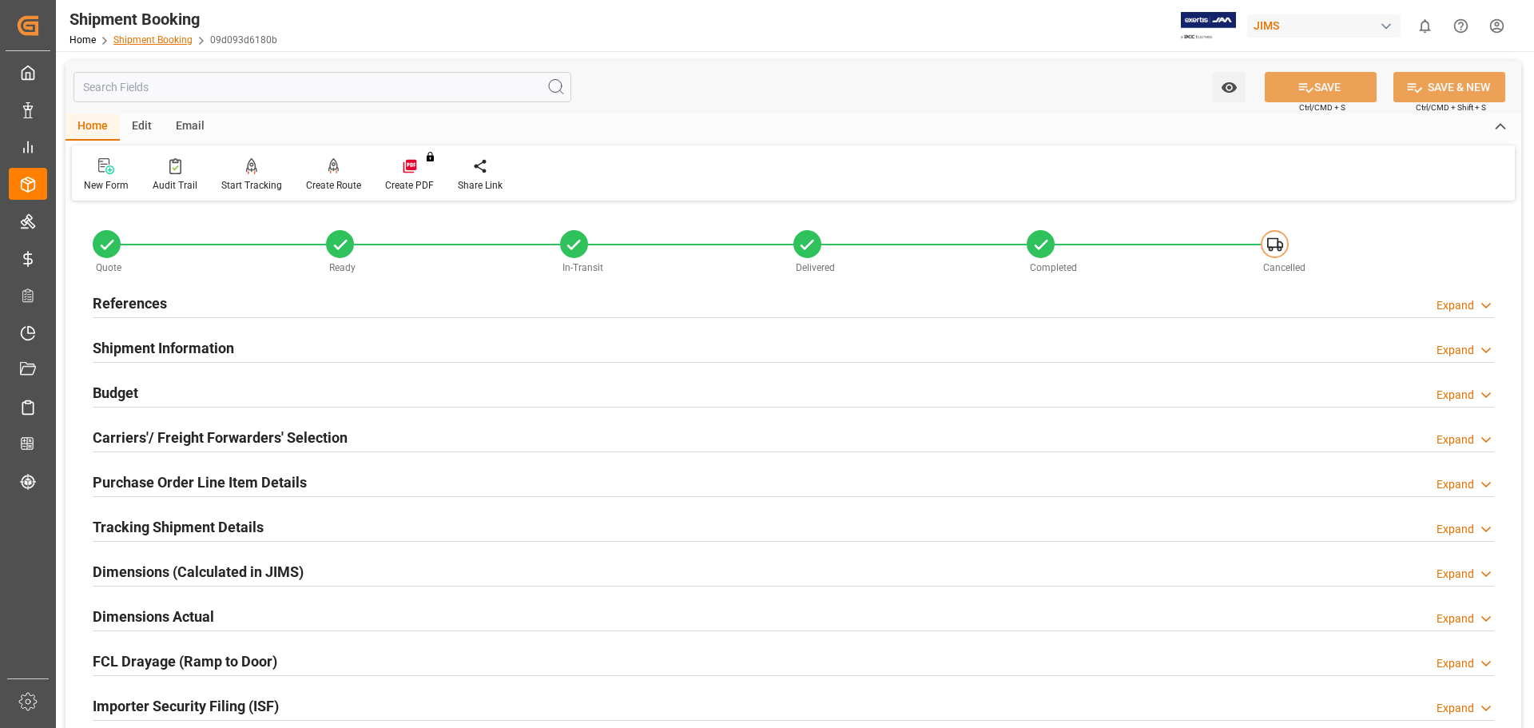
click at [128, 38] on link "Shipment Booking" at bounding box center [152, 39] width 79 height 11
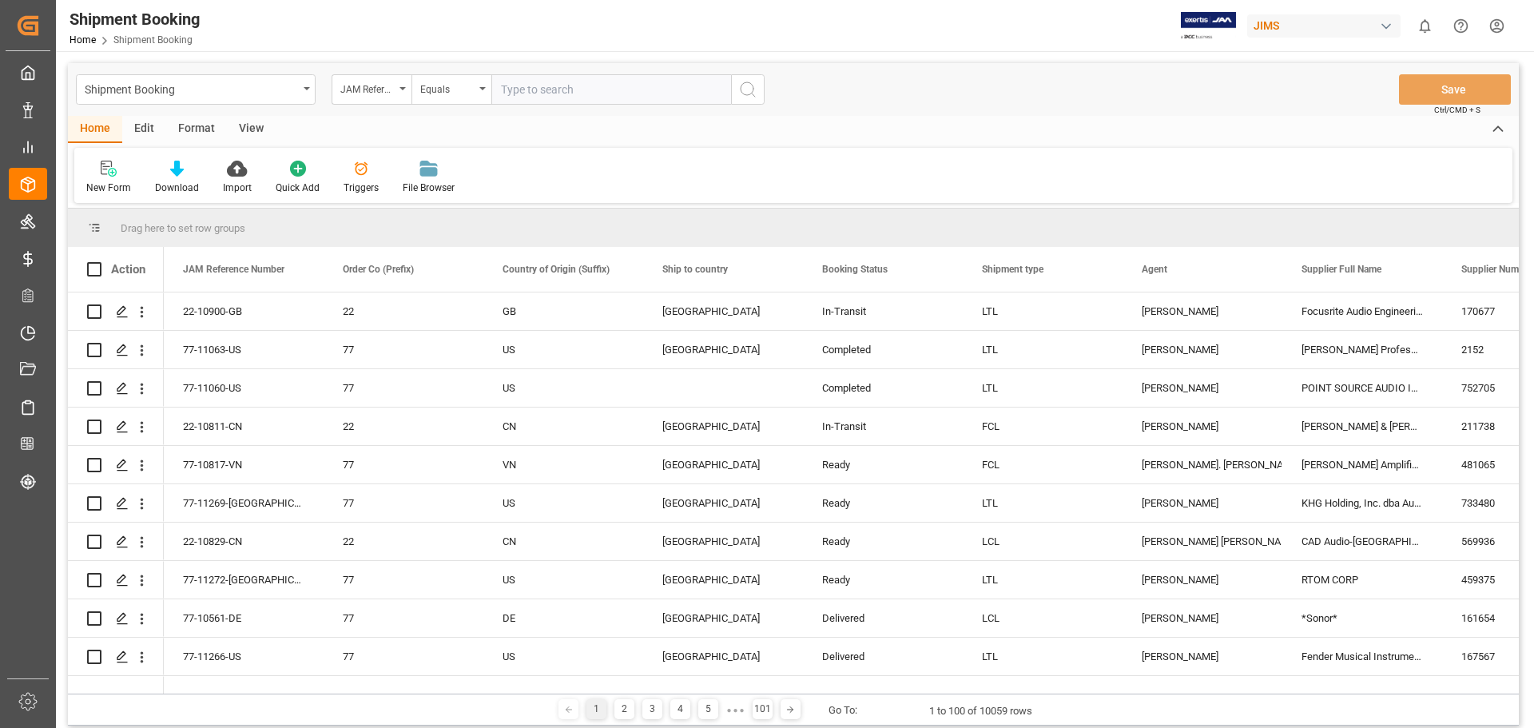
click at [539, 89] on input "text" at bounding box center [611, 89] width 240 height 30
type input "77-10894-us"
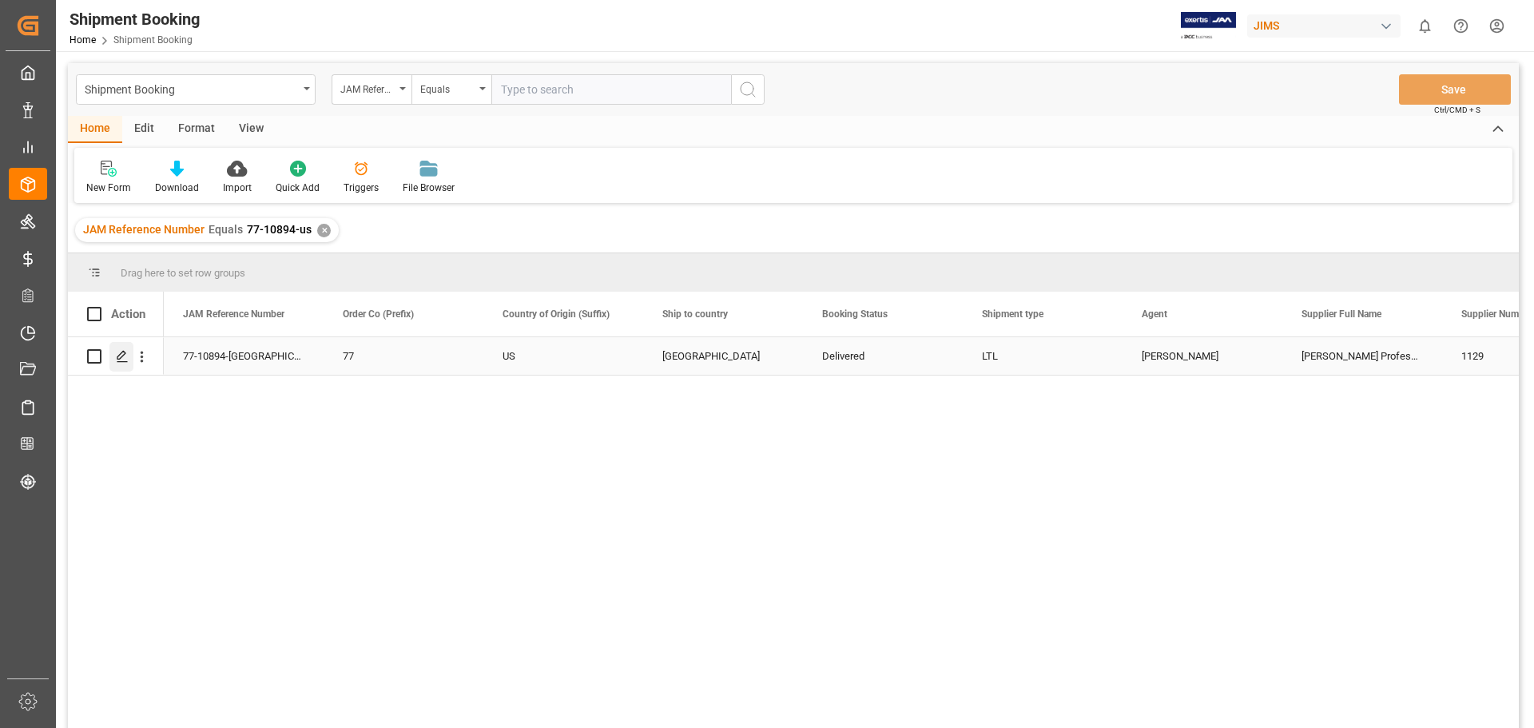
click at [121, 363] on icon "Press SPACE to select this row." at bounding box center [122, 356] width 13 height 13
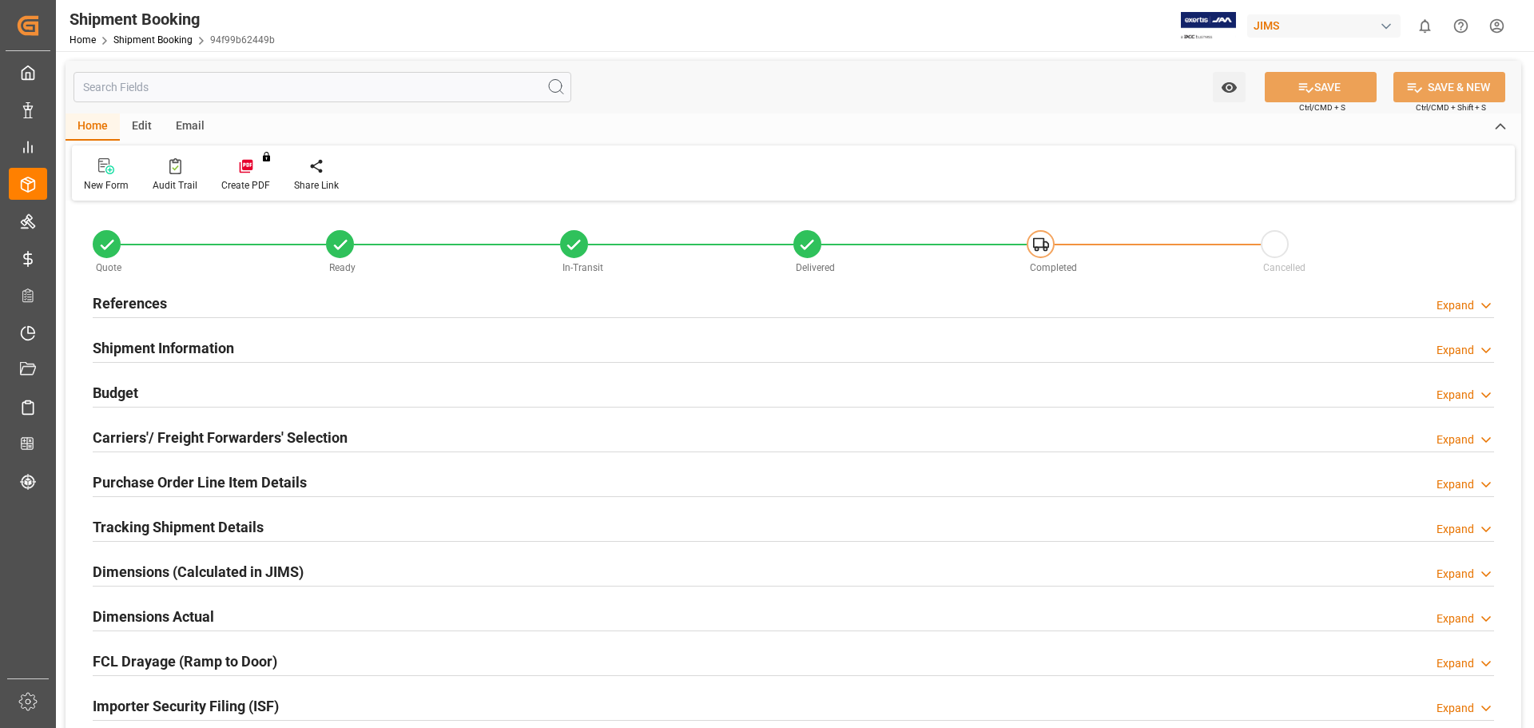
type input "0"
type input "2146.5828"
type input "295"
type input "2953.86"
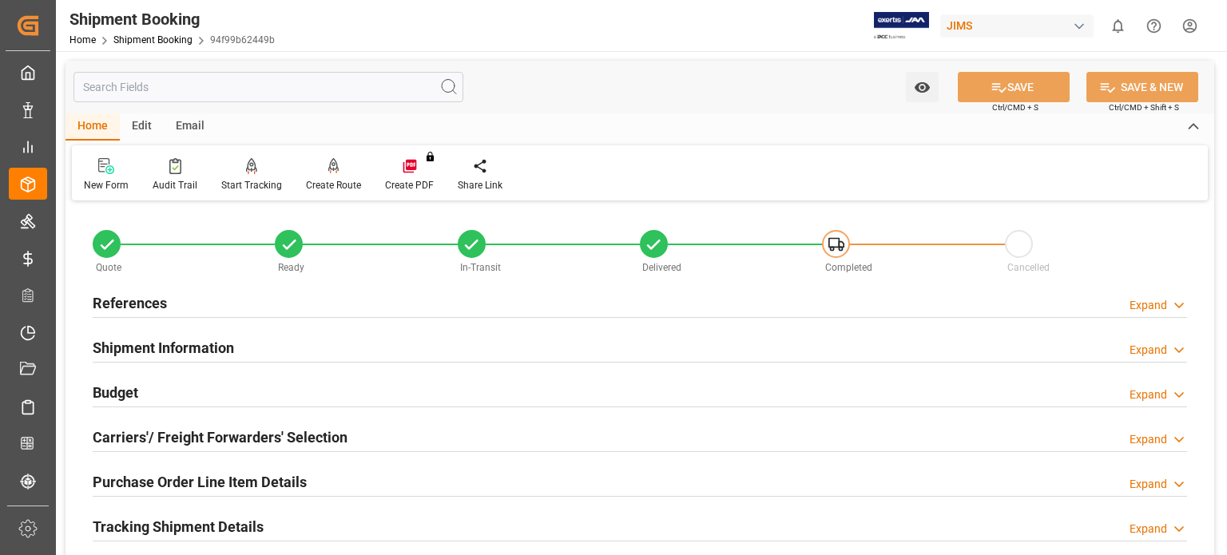
click at [129, 391] on h2 "Budget" at bounding box center [116, 393] width 46 height 22
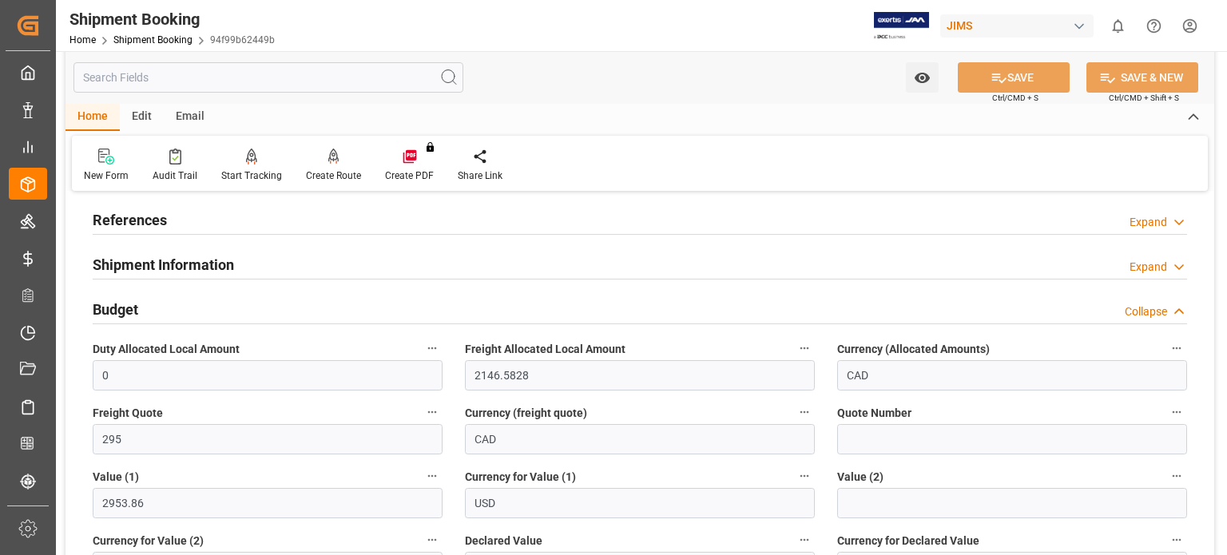
scroll to position [133, 0]
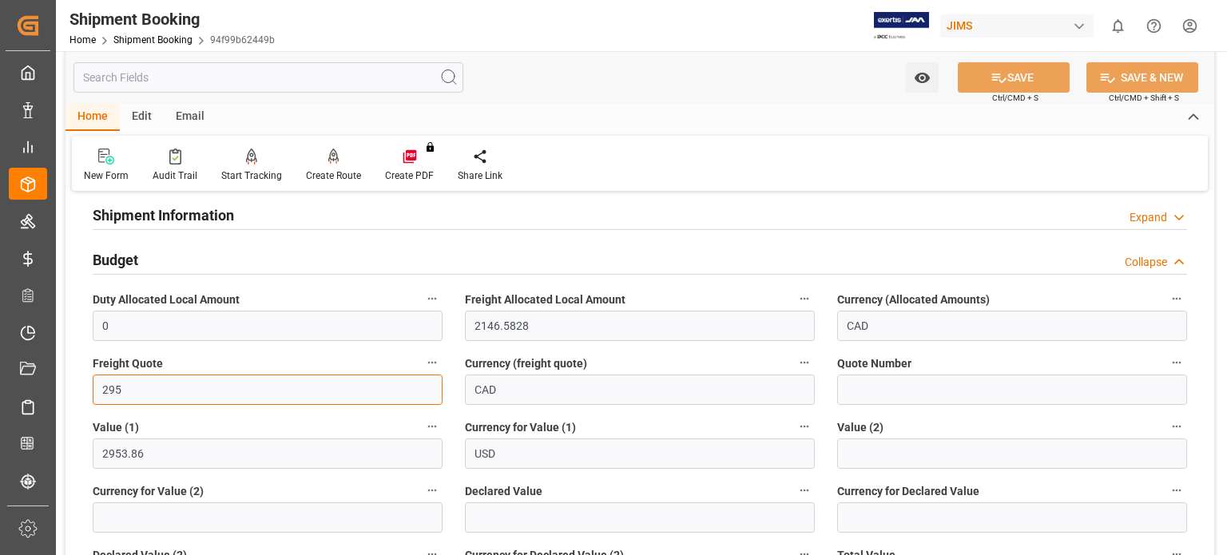
drag, startPoint x: 125, startPoint y: 391, endPoint x: 66, endPoint y: 391, distance: 59.1
click at [151, 437] on label "Value (1)" at bounding box center [268, 427] width 350 height 22
click at [422, 437] on button "Value (1)" at bounding box center [432, 426] width 21 height 21
click at [153, 454] on div at bounding box center [613, 277] width 1227 height 555
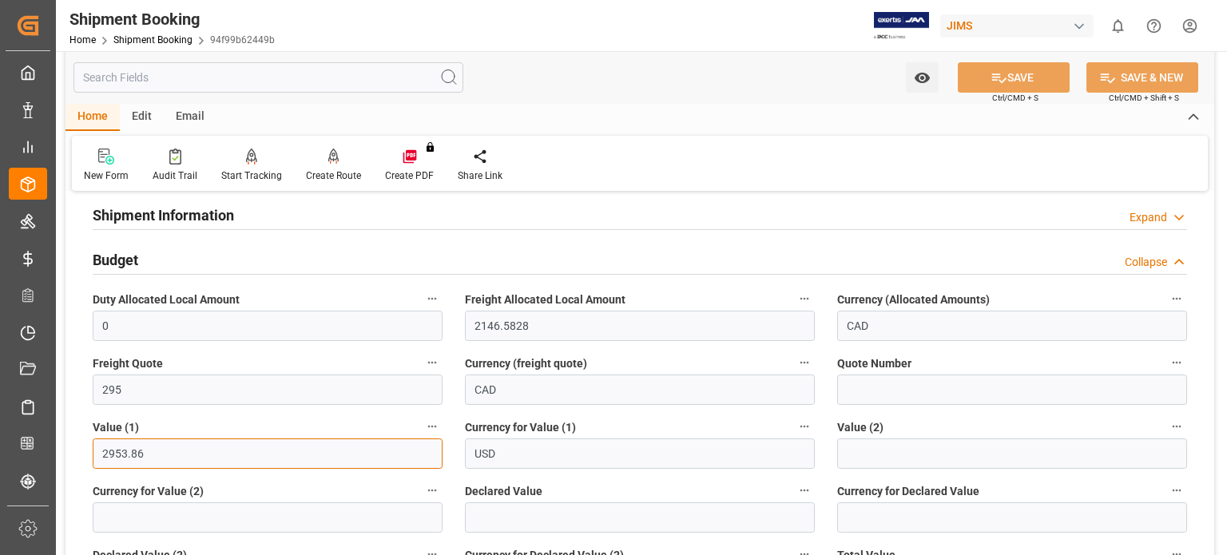
drag, startPoint x: 149, startPoint y: 457, endPoint x: 84, endPoint y: 454, distance: 64.8
click at [84, 454] on div "Value (1) 2953.86" at bounding box center [268, 443] width 372 height 64
click at [646, 198] on div "Shipment Information Expand" at bounding box center [640, 215] width 1117 height 45
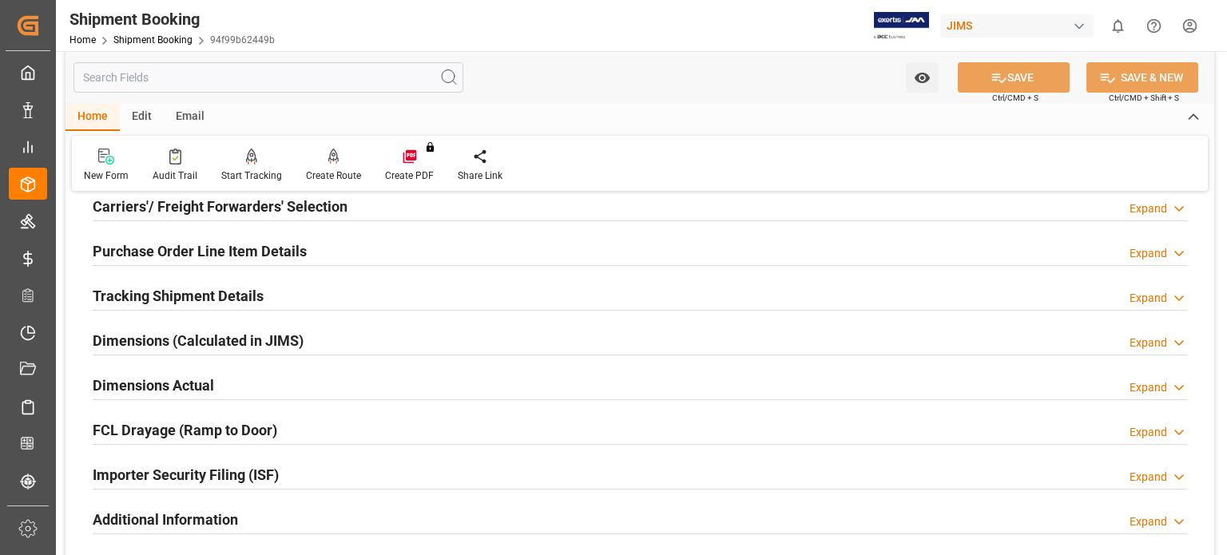
scroll to position [799, 0]
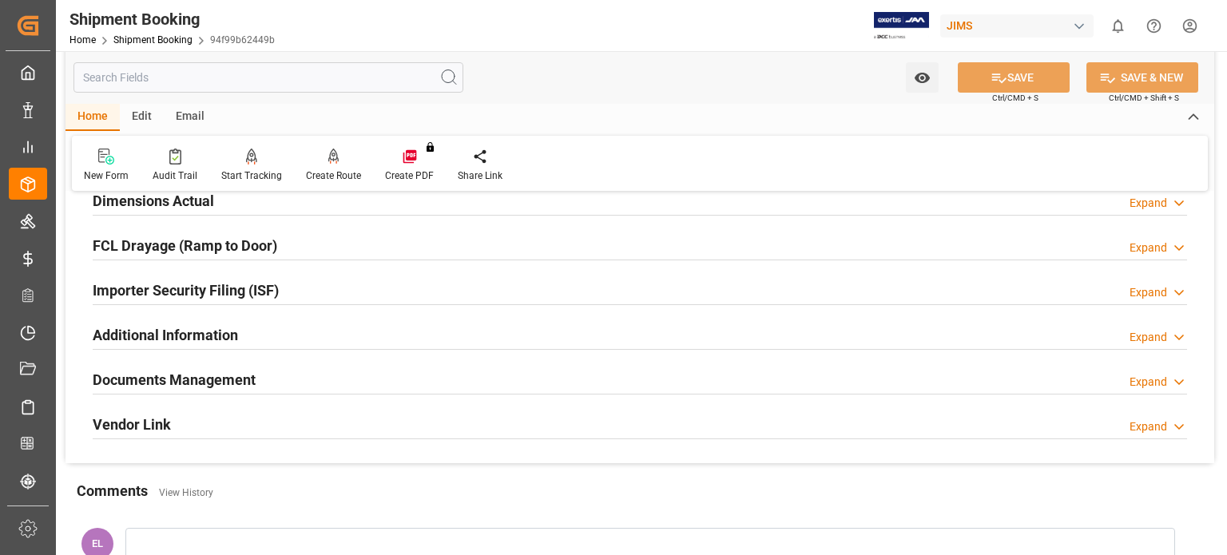
click at [229, 377] on h2 "Documents Management" at bounding box center [174, 380] width 163 height 22
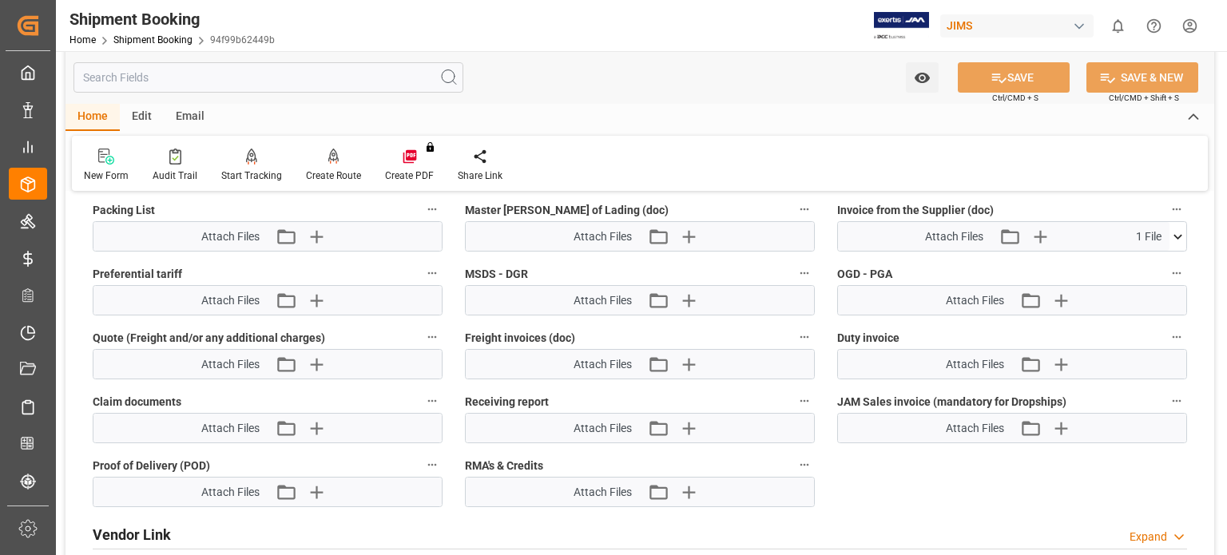
scroll to position [1331, 0]
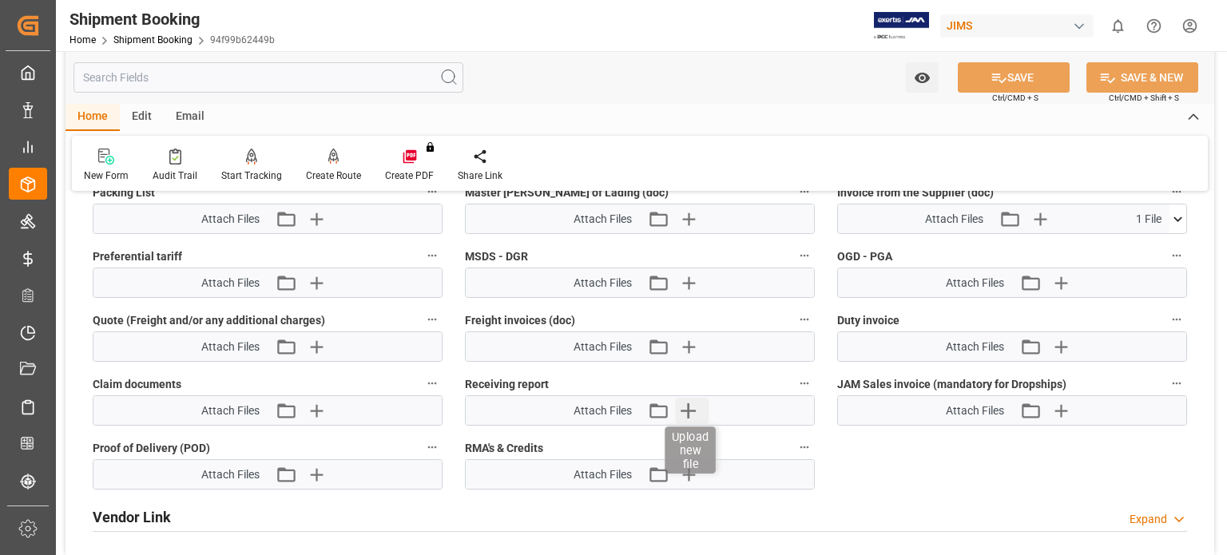
click at [690, 408] on icon "button" at bounding box center [689, 411] width 26 height 26
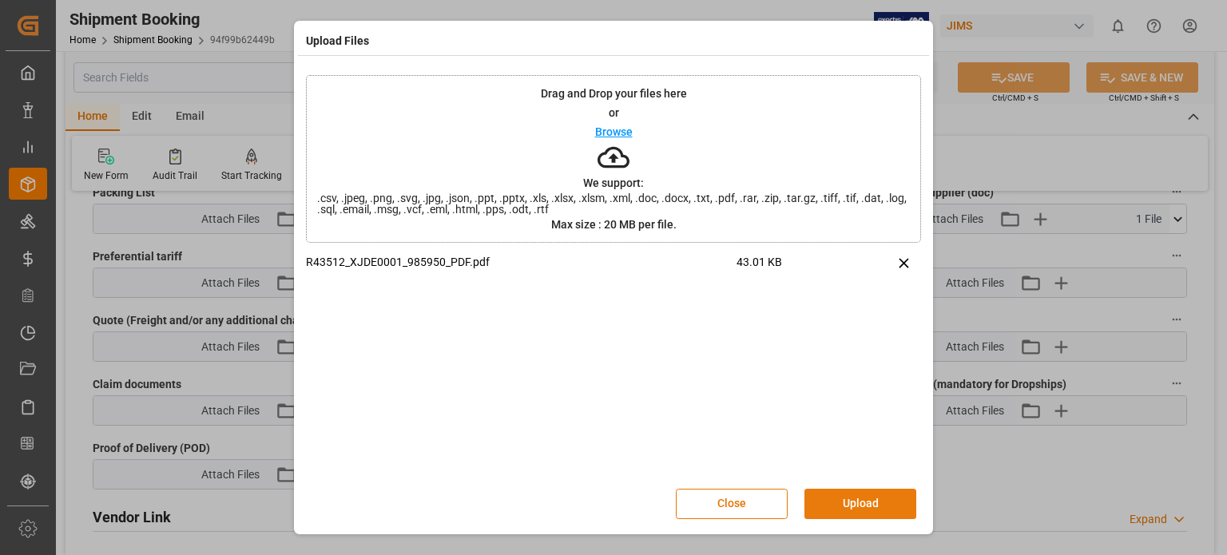
click at [846, 507] on button "Upload" at bounding box center [861, 504] width 112 height 30
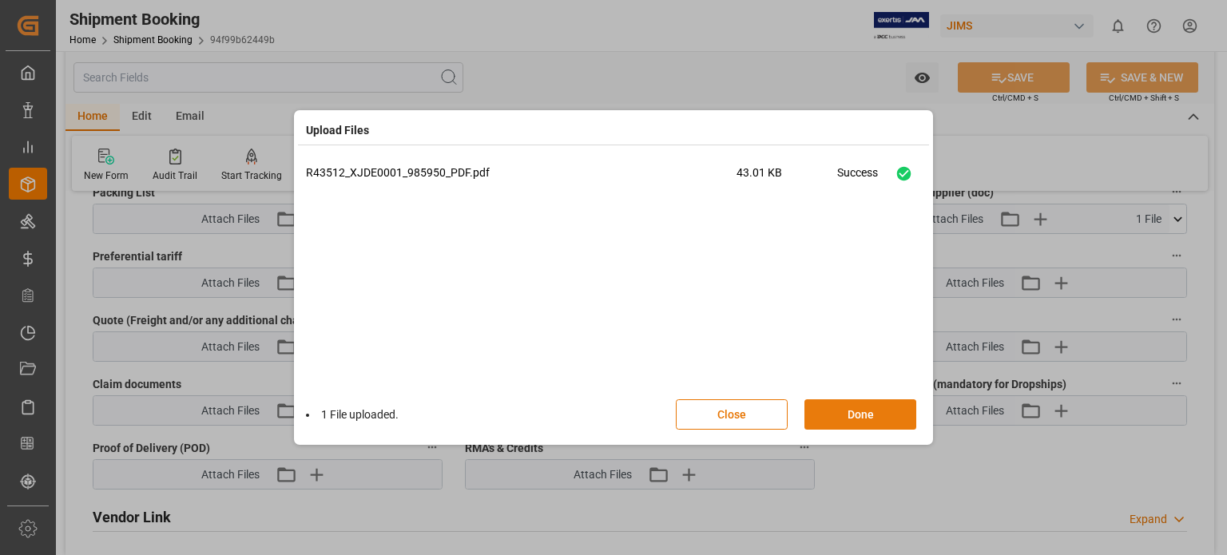
click at [845, 411] on button "Done" at bounding box center [861, 415] width 112 height 30
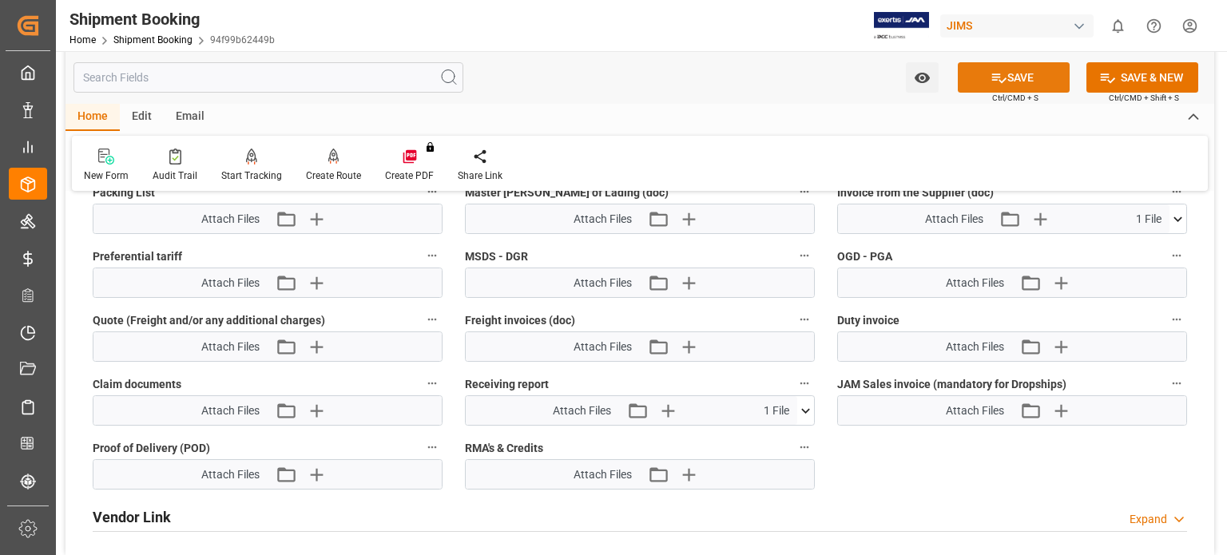
click at [1011, 79] on button "SAVE" at bounding box center [1014, 77] width 112 height 30
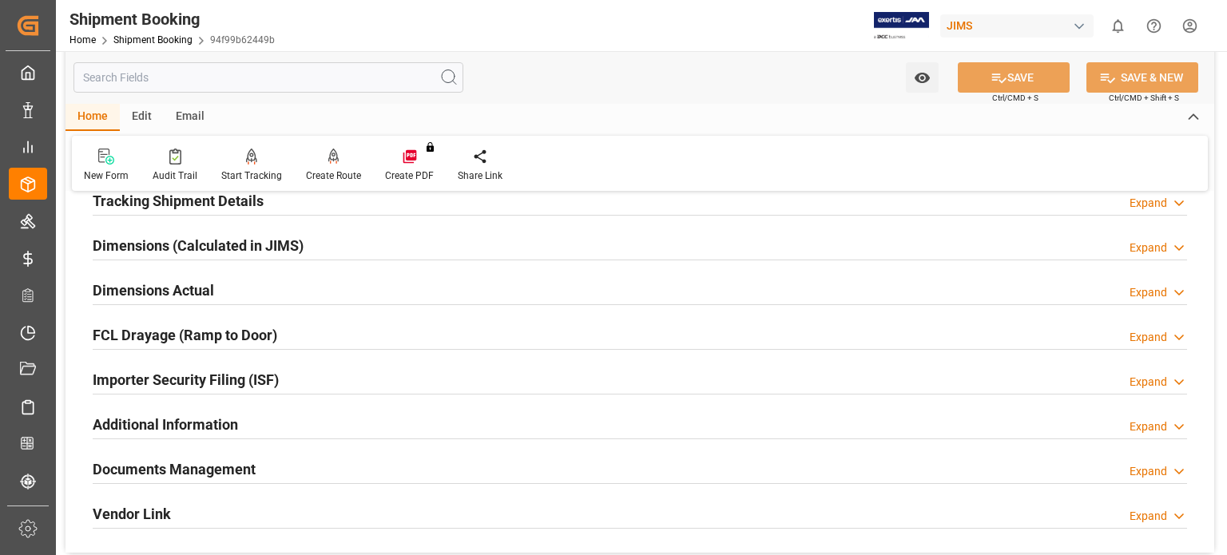
scroll to position [0, 0]
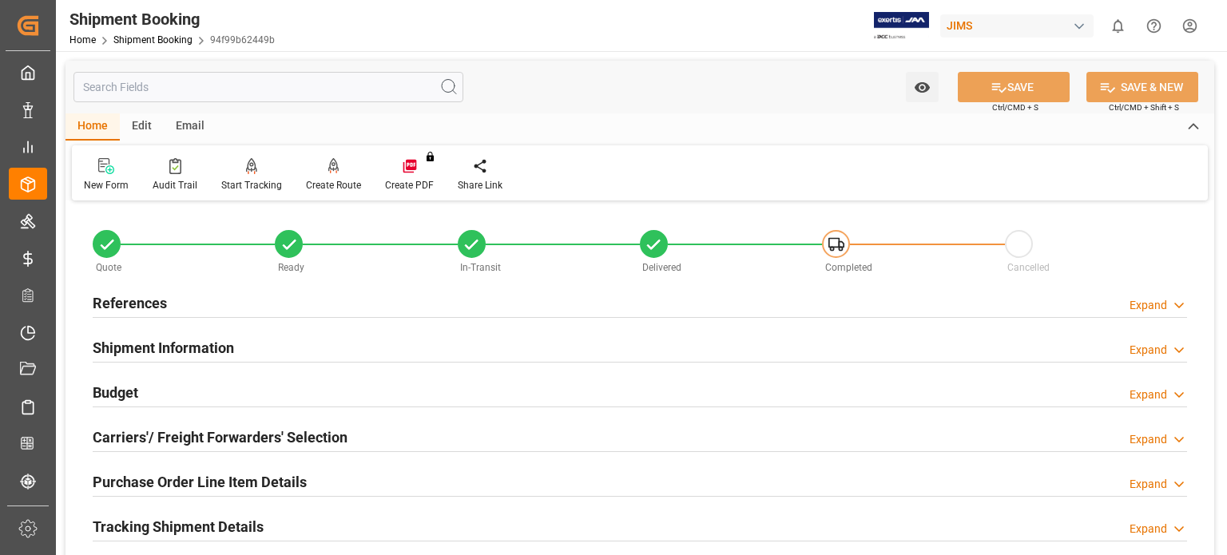
click at [147, 303] on h2 "References" at bounding box center [130, 303] width 74 height 22
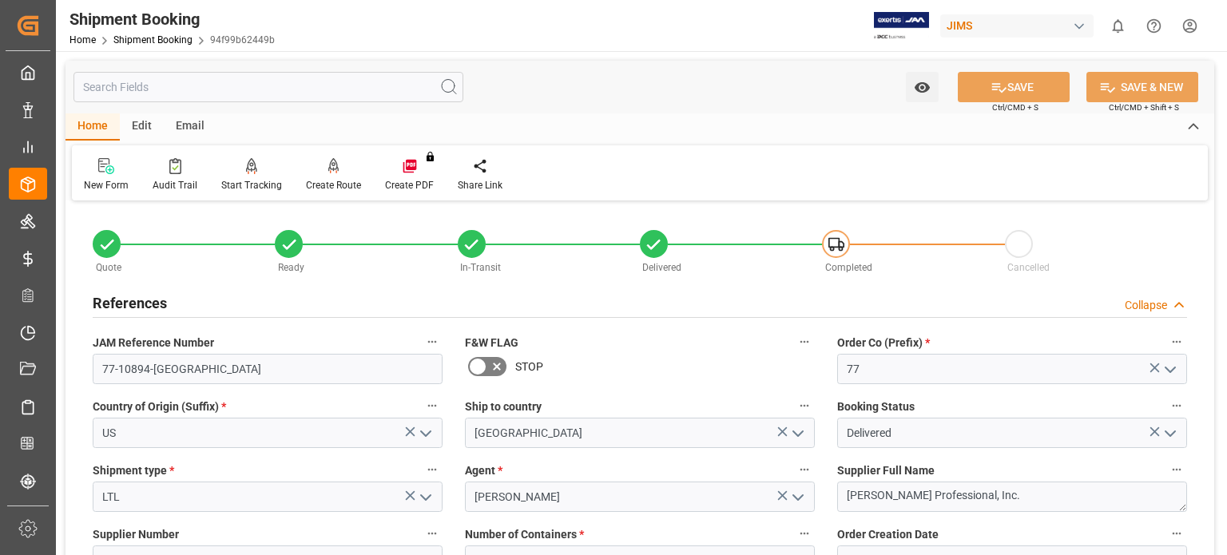
click at [147, 303] on h2 "References" at bounding box center [130, 303] width 74 height 22
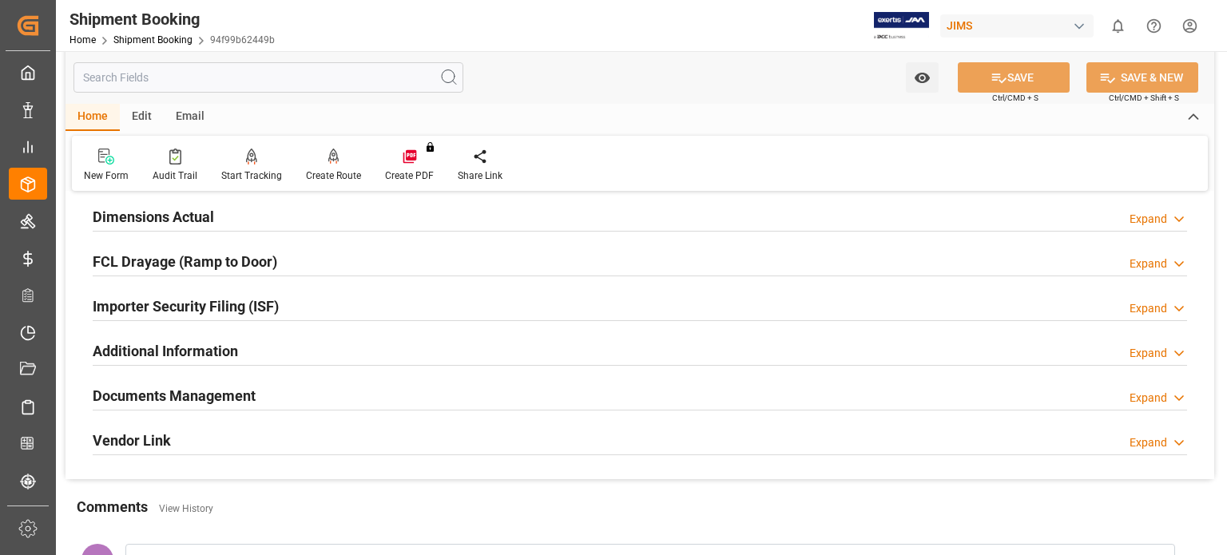
scroll to position [266, 0]
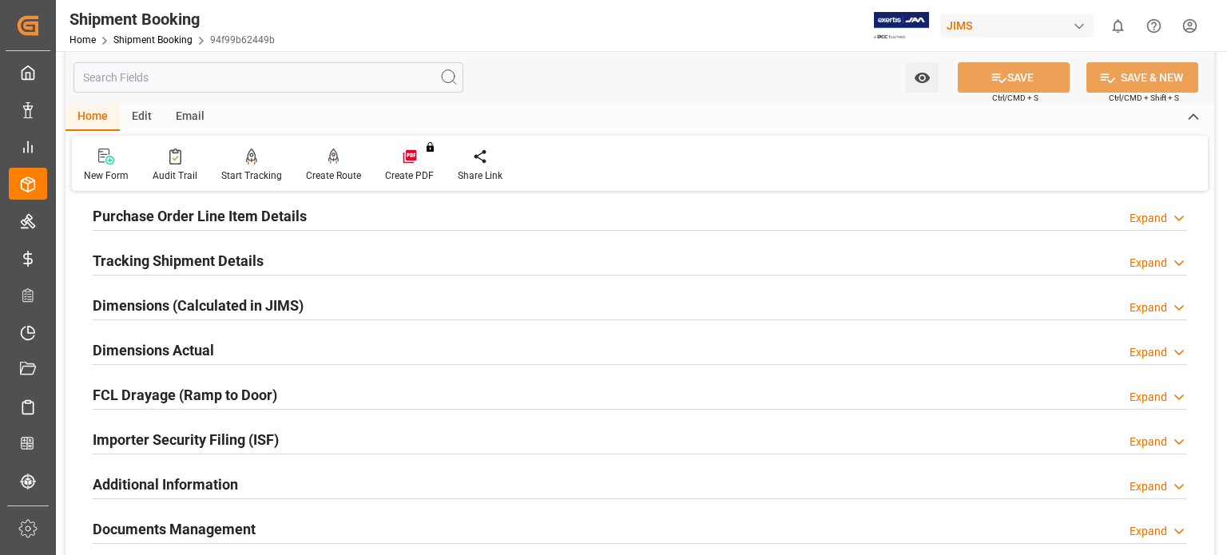
click at [149, 252] on h2 "Tracking Shipment Details" at bounding box center [178, 261] width 171 height 22
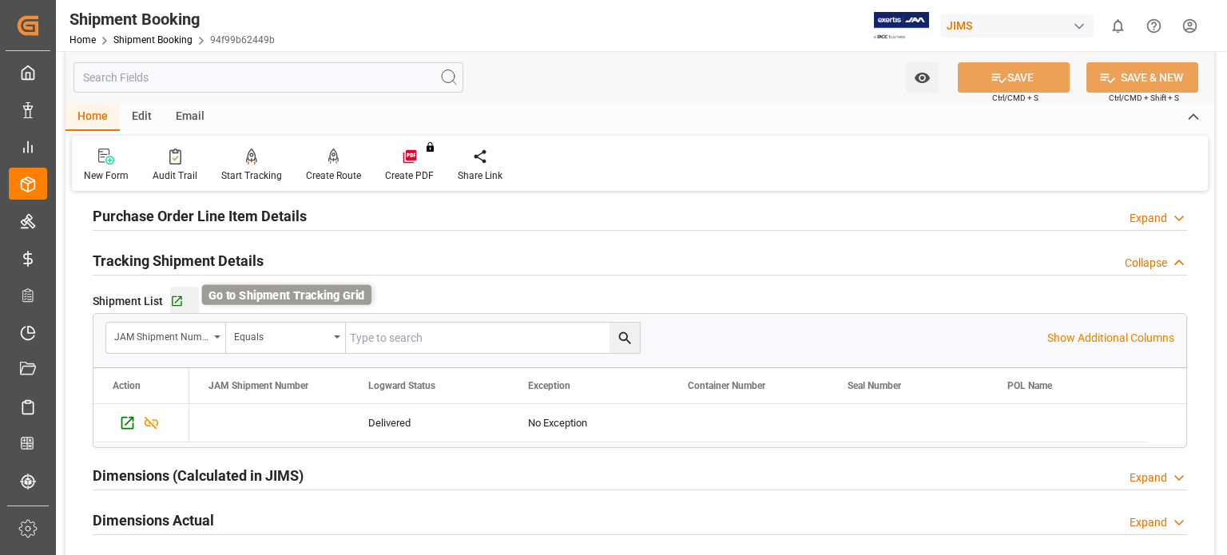
click at [173, 296] on icon "button" at bounding box center [177, 302] width 14 height 14
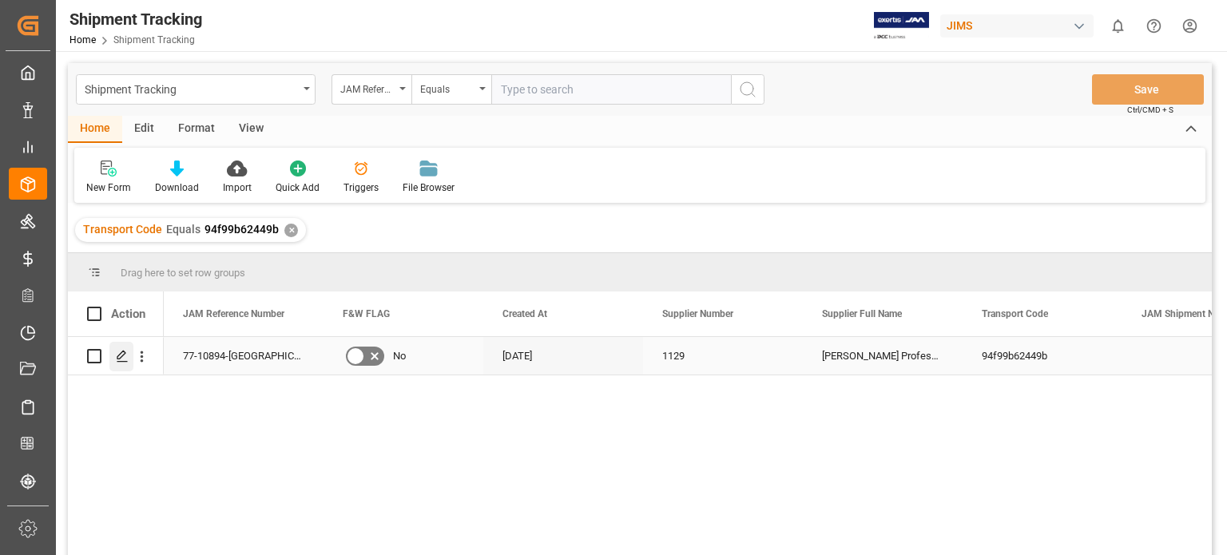
click at [121, 357] on polygon "Press SPACE to select this row." at bounding box center [121, 356] width 8 height 8
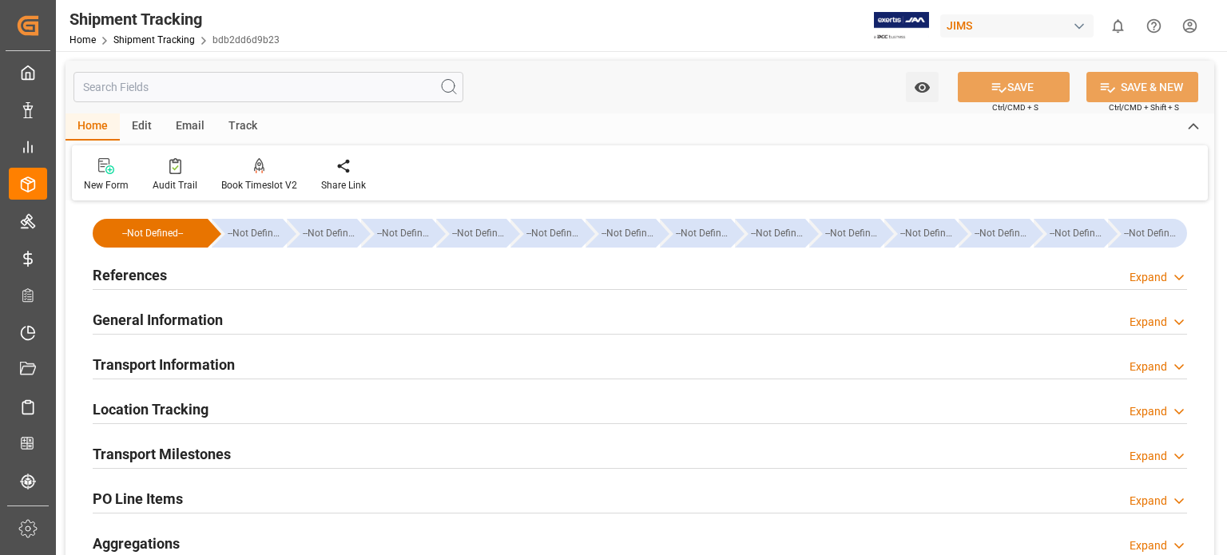
scroll to position [133, 0]
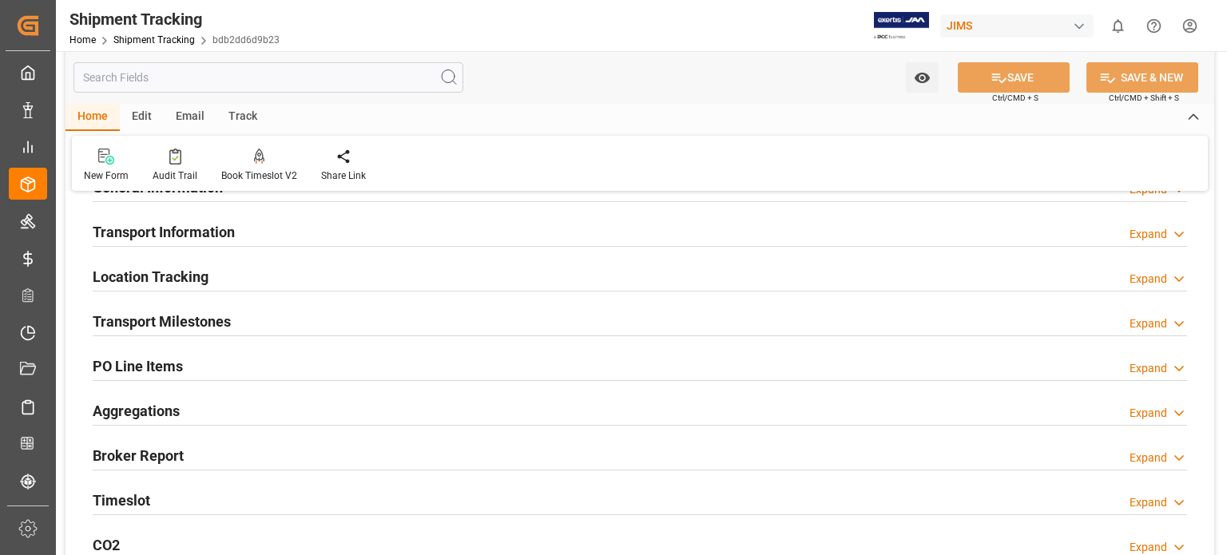
click at [201, 323] on h2 "Transport Milestones" at bounding box center [162, 322] width 138 height 22
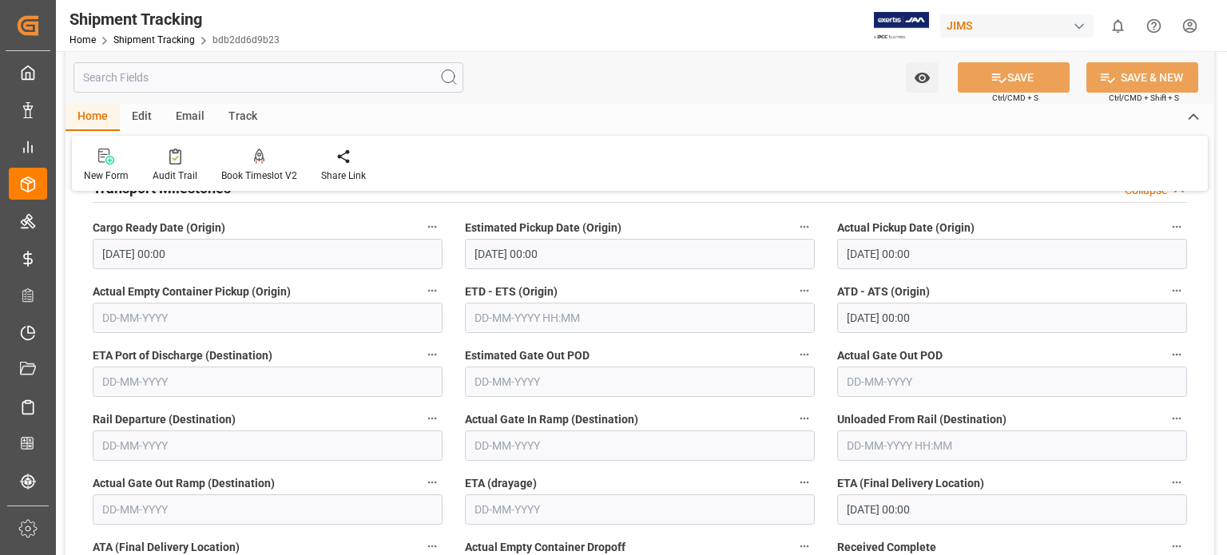
scroll to position [400, 0]
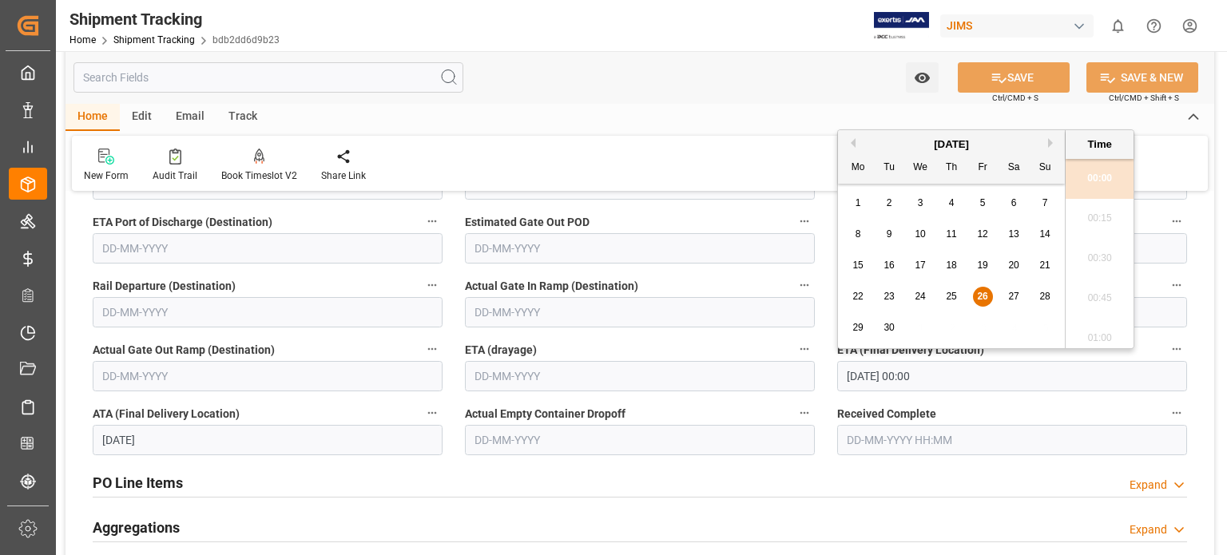
click at [854, 373] on input "[DATE] 00:00" at bounding box center [1012, 376] width 350 height 30
click at [951, 299] on span "25" at bounding box center [951, 296] width 10 height 11
type input "[DATE] 00:00"
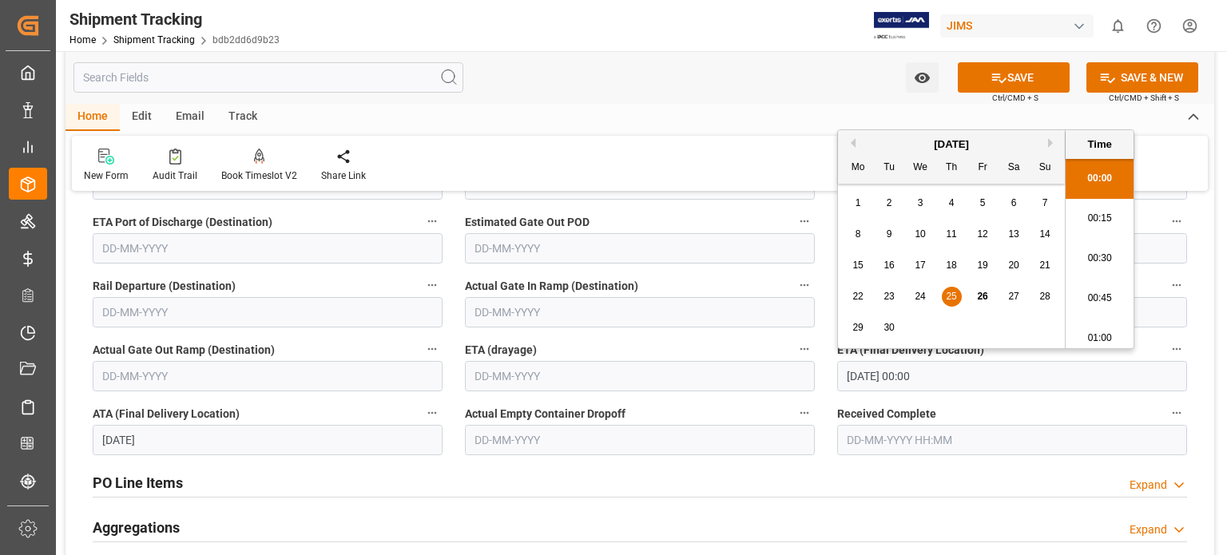
click at [918, 436] on input "text" at bounding box center [1012, 440] width 350 height 30
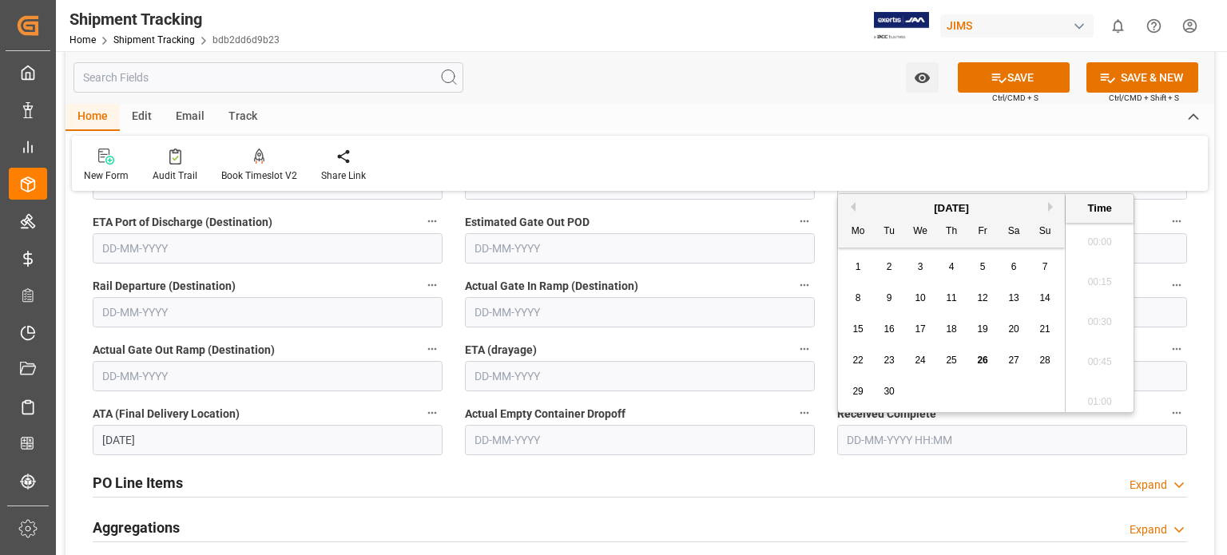
scroll to position [2642, 0]
click at [984, 364] on span "26" at bounding box center [982, 360] width 10 height 11
type input "[DATE] 00:00"
click at [1012, 67] on button "SAVE" at bounding box center [1014, 77] width 112 height 30
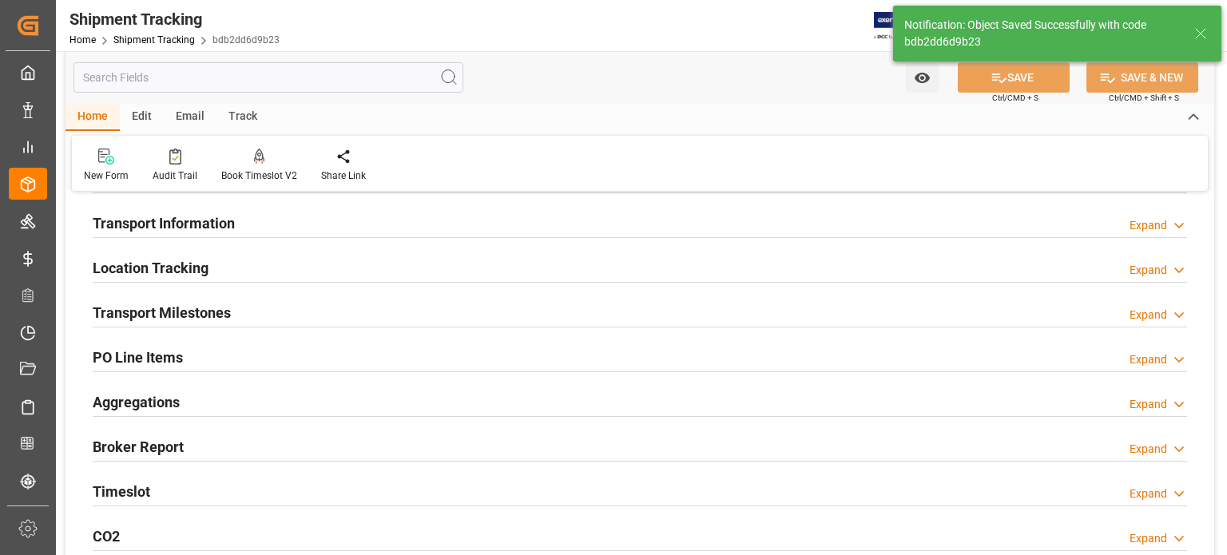
scroll to position [0, 0]
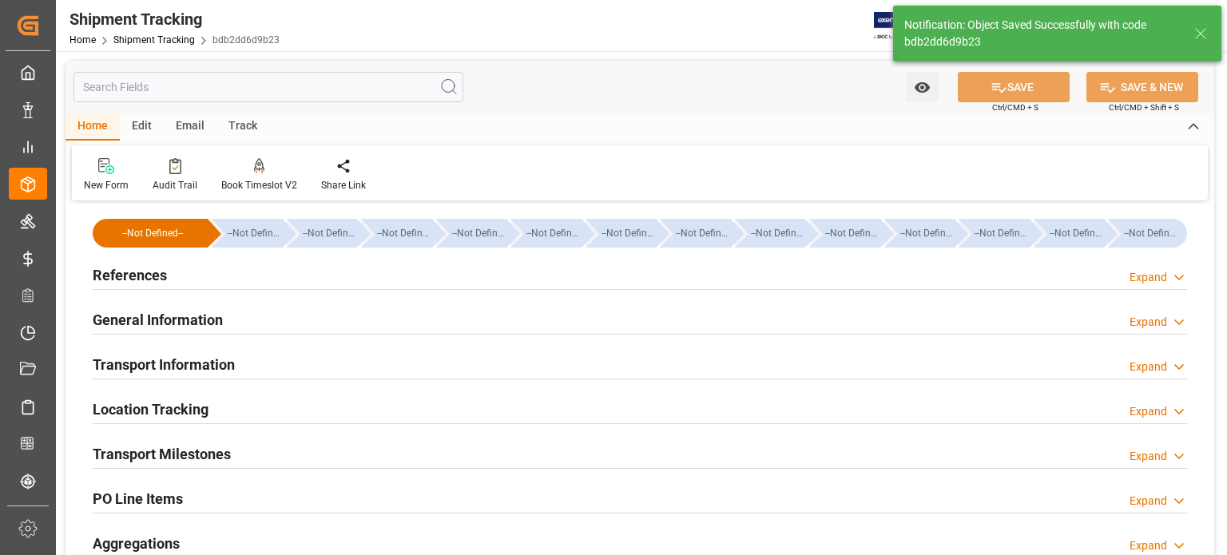
click at [135, 320] on h2 "General Information" at bounding box center [158, 320] width 130 height 22
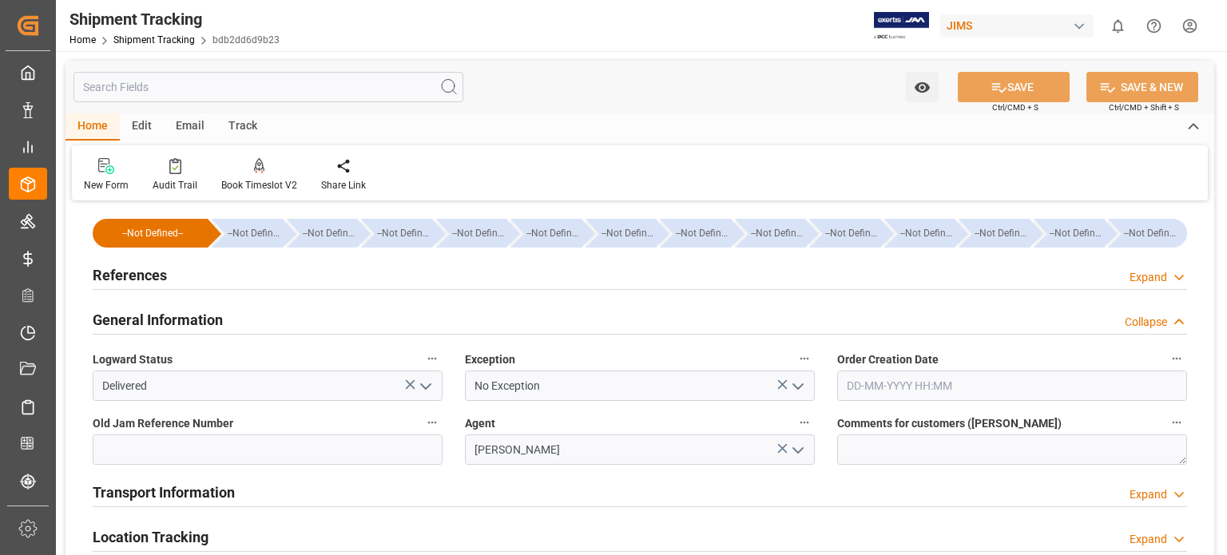
click at [425, 387] on icon "open menu" at bounding box center [425, 386] width 19 height 19
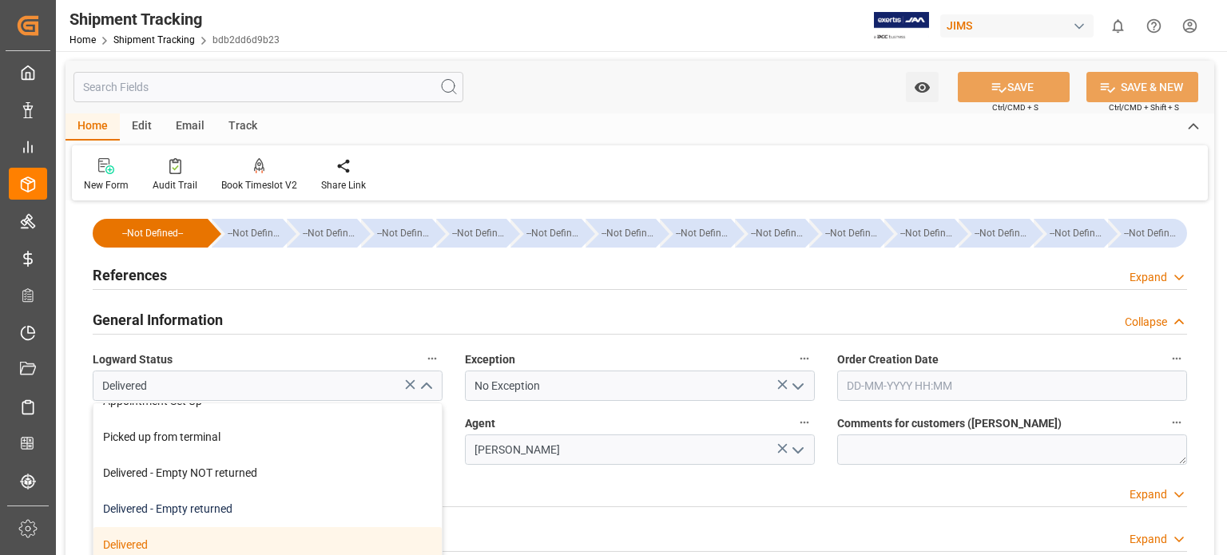
scroll to position [354, 0]
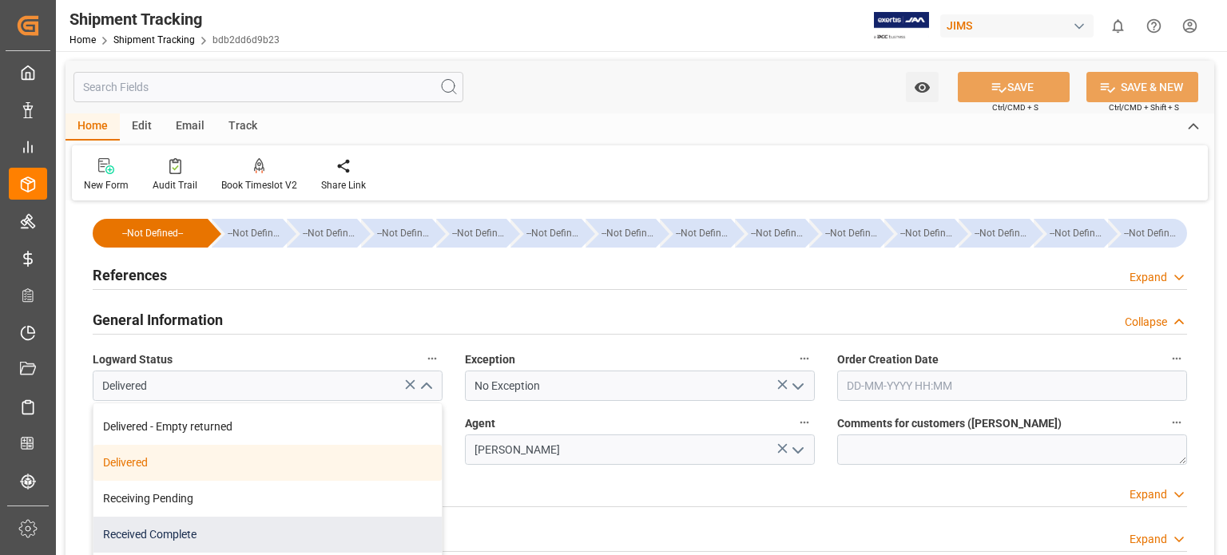
click at [260, 529] on div "Received Complete" at bounding box center [267, 535] width 348 height 36
type input "Received Complete"
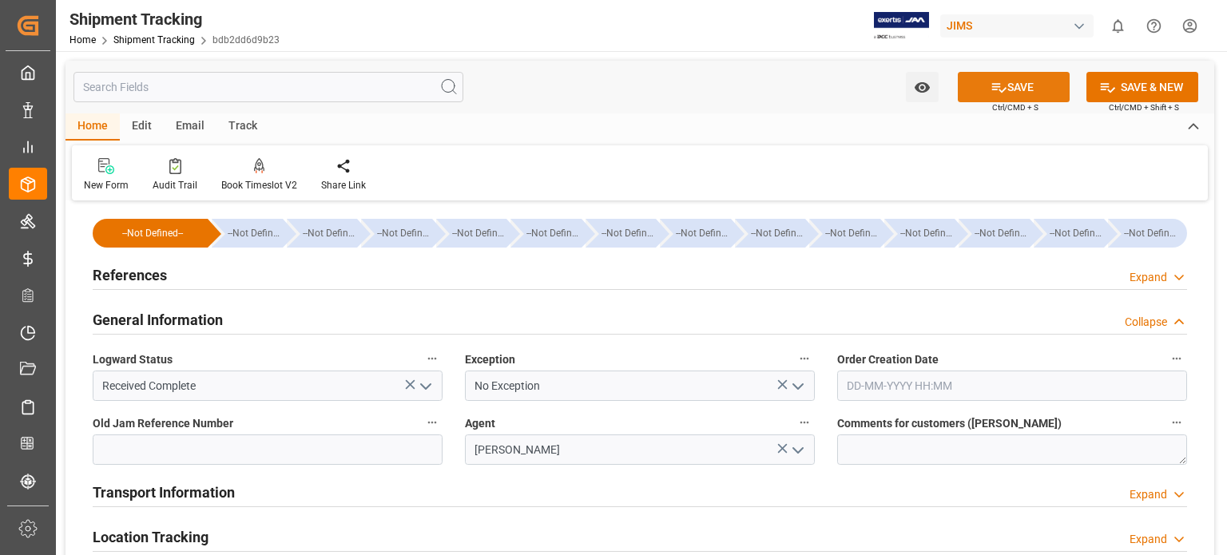
click at [1008, 85] on button "SAVE" at bounding box center [1014, 87] width 112 height 30
